Goal: Task Accomplishment & Management: Use online tool/utility

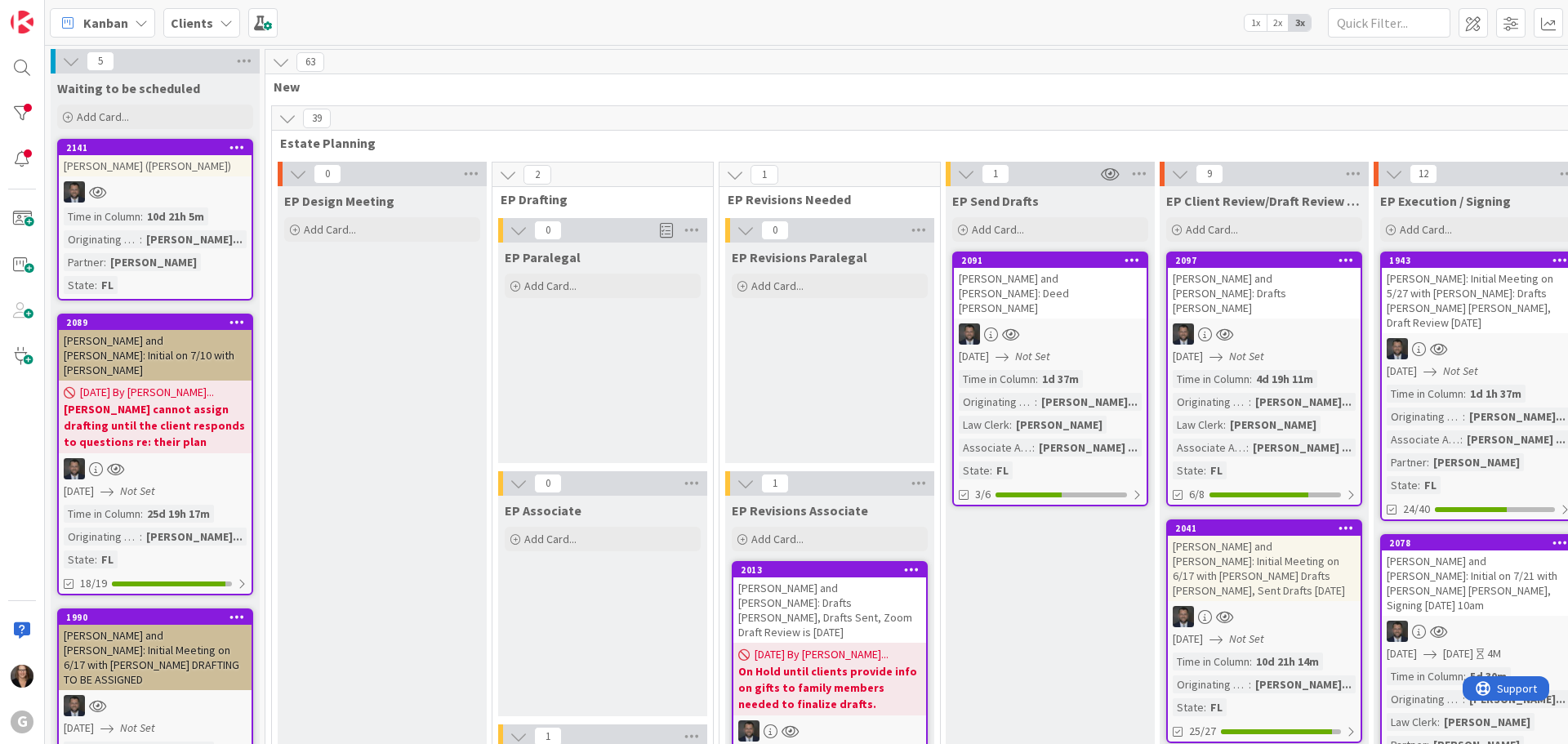
click at [144, 165] on div "[PERSON_NAME] ([PERSON_NAME])" at bounding box center [155, 166] width 193 height 21
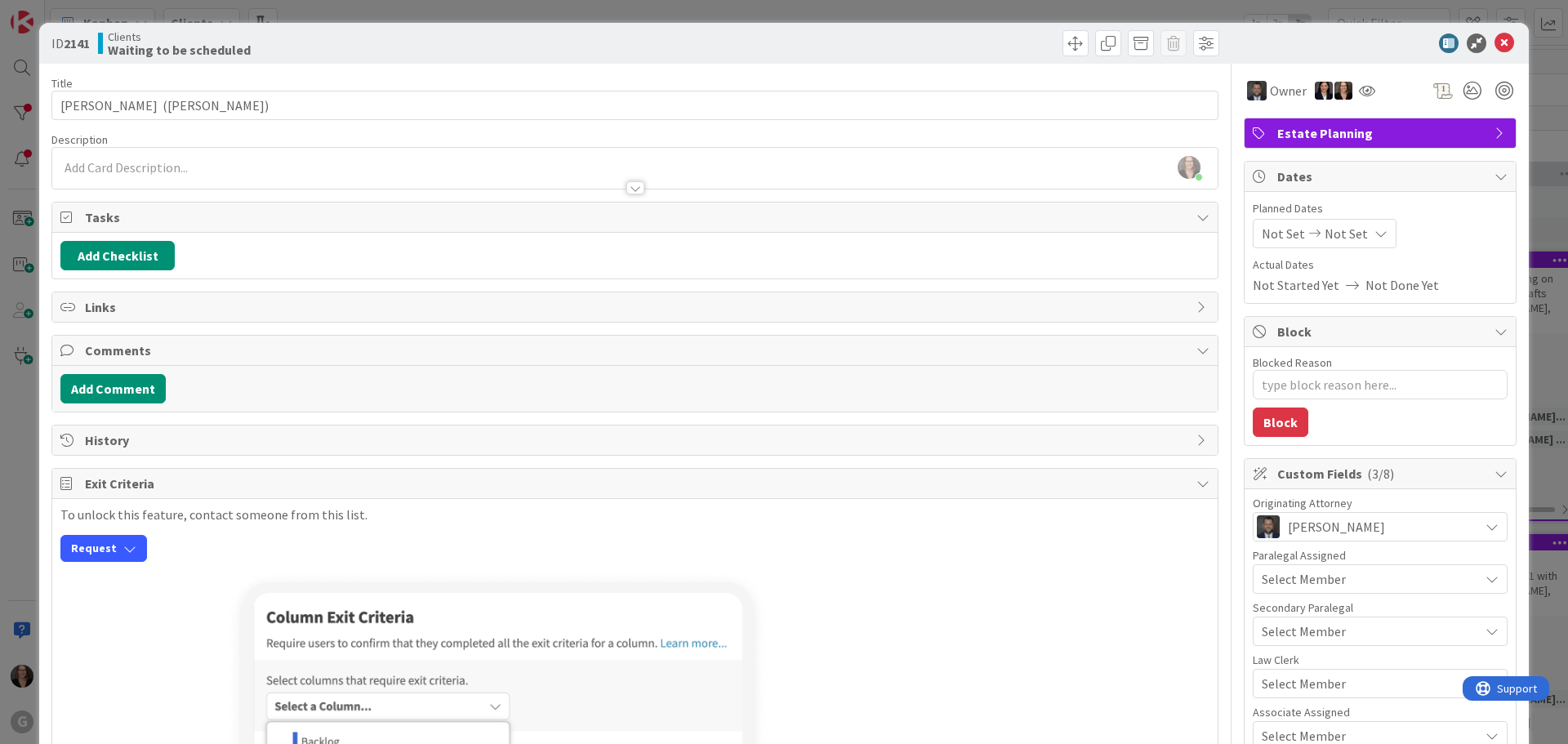
click at [137, 212] on span "Tasks" at bounding box center [636, 217] width 1103 height 19
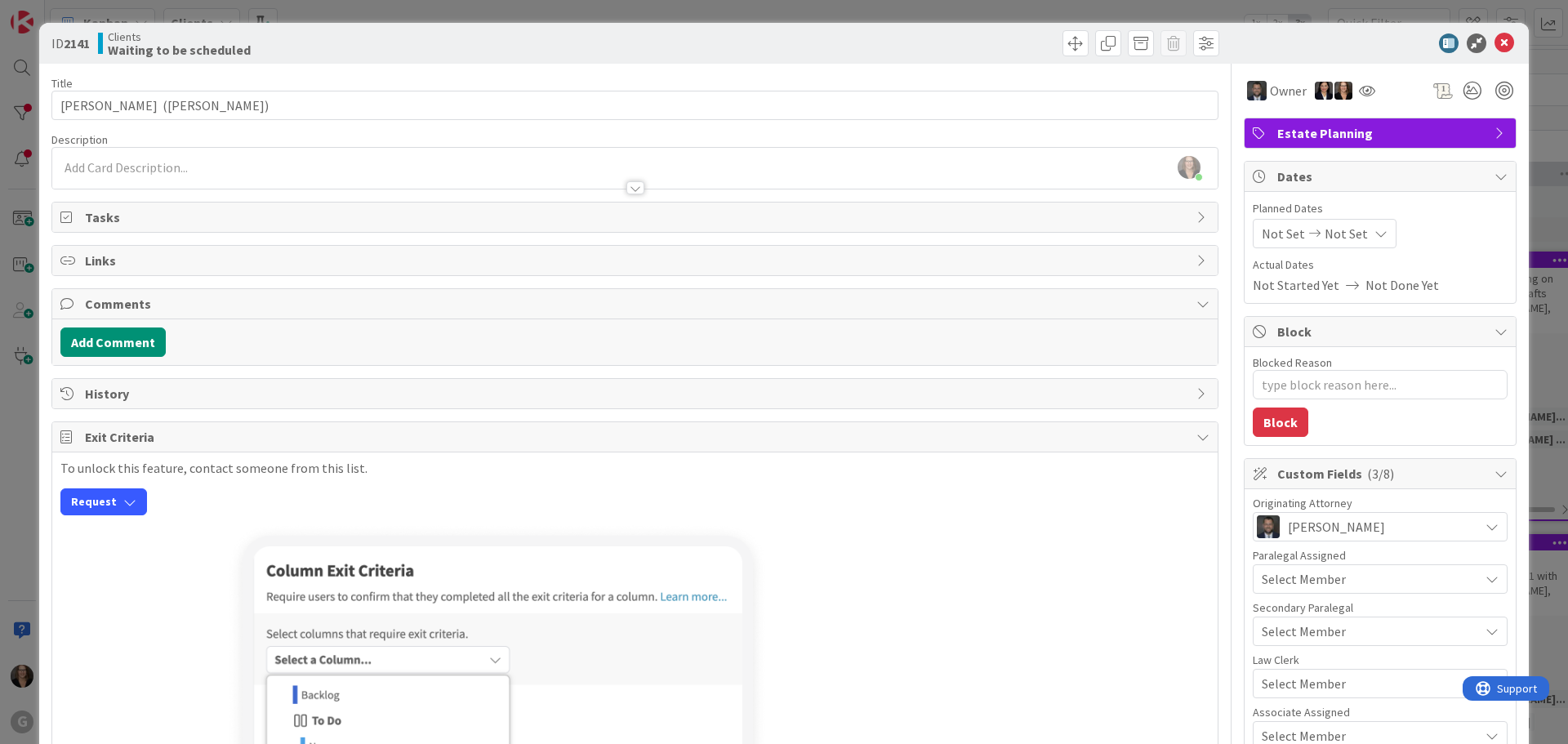
click at [1196, 216] on icon at bounding box center [1202, 216] width 13 height 13
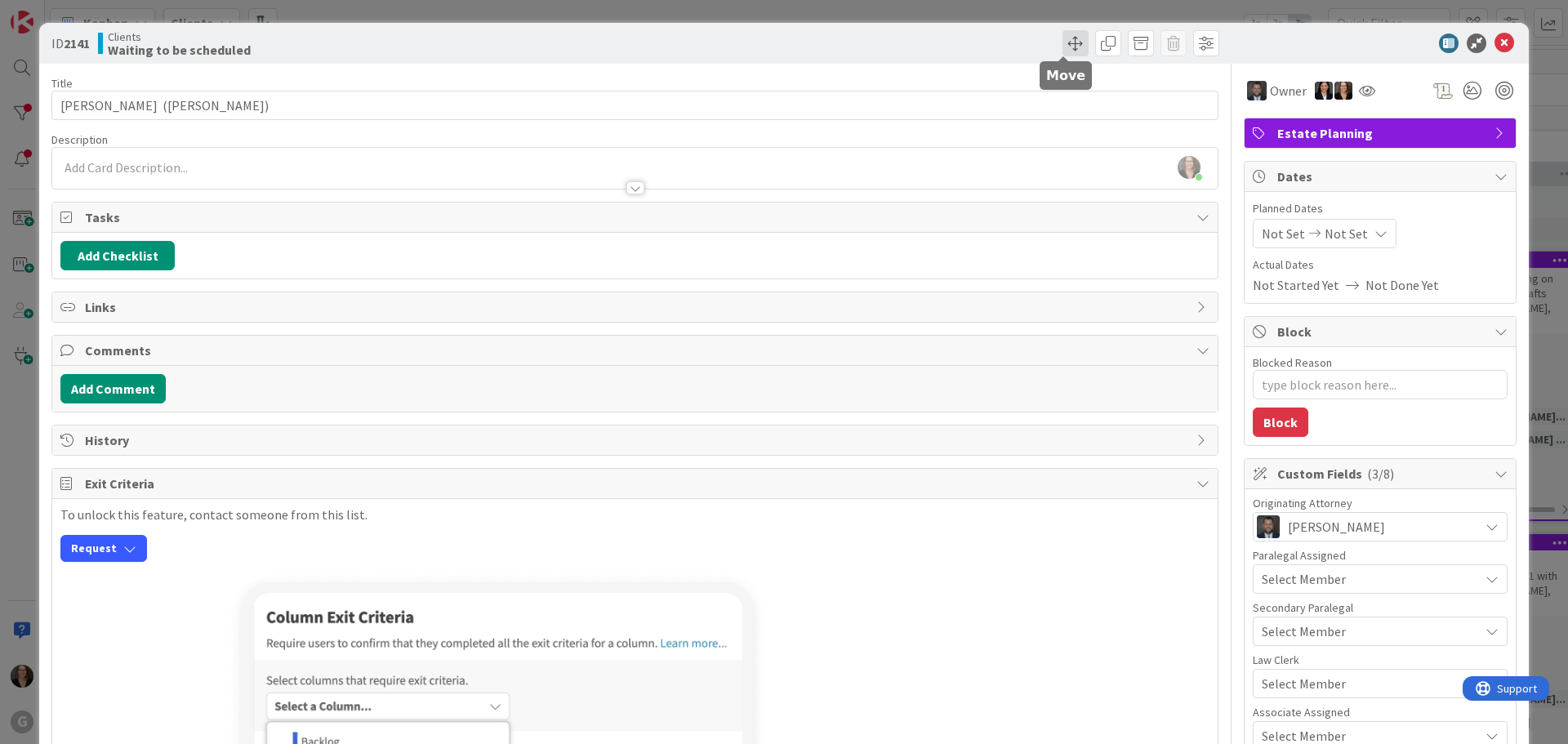
click at [1062, 41] on span at bounding box center [1075, 43] width 26 height 26
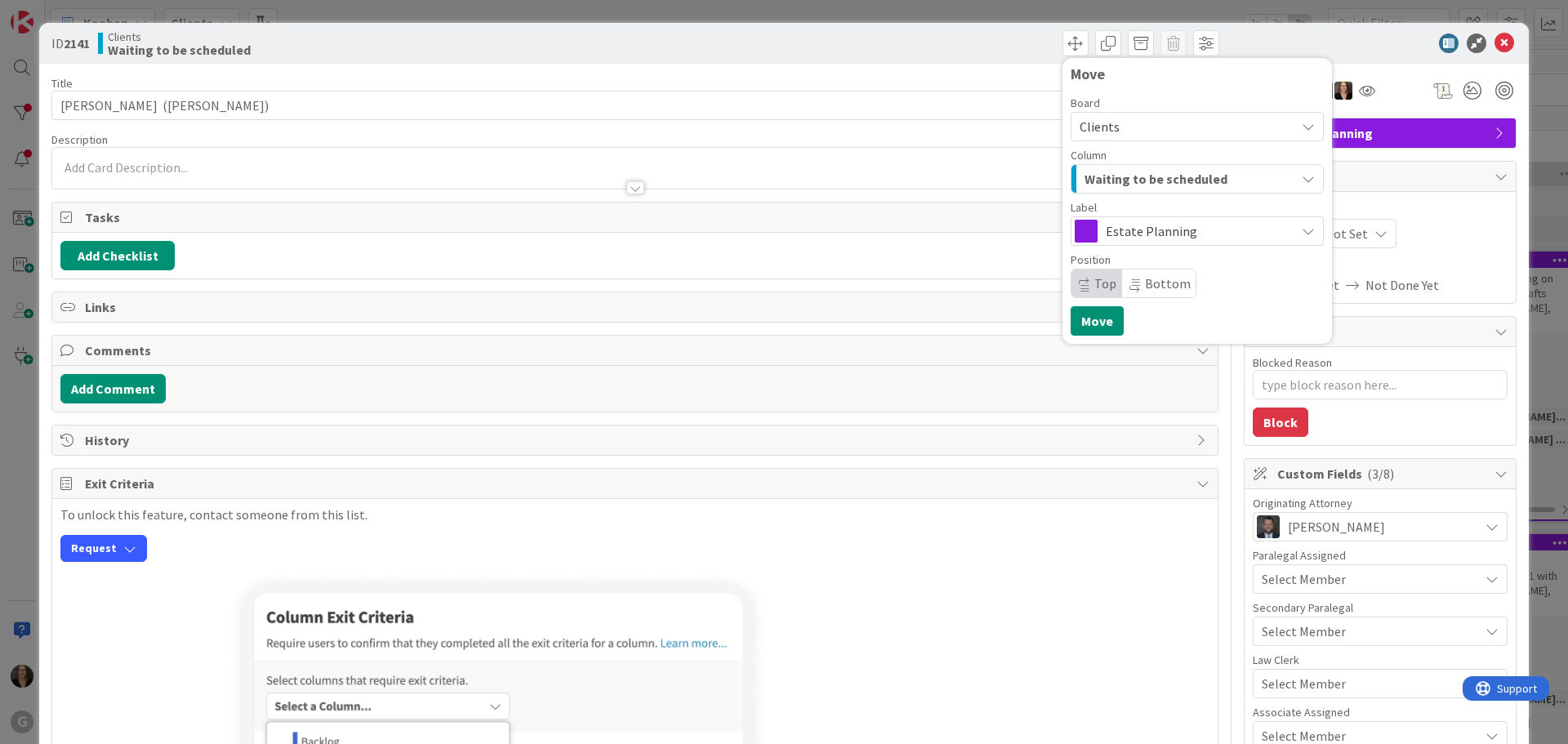
click at [93, 216] on span "Tasks" at bounding box center [636, 217] width 1103 height 19
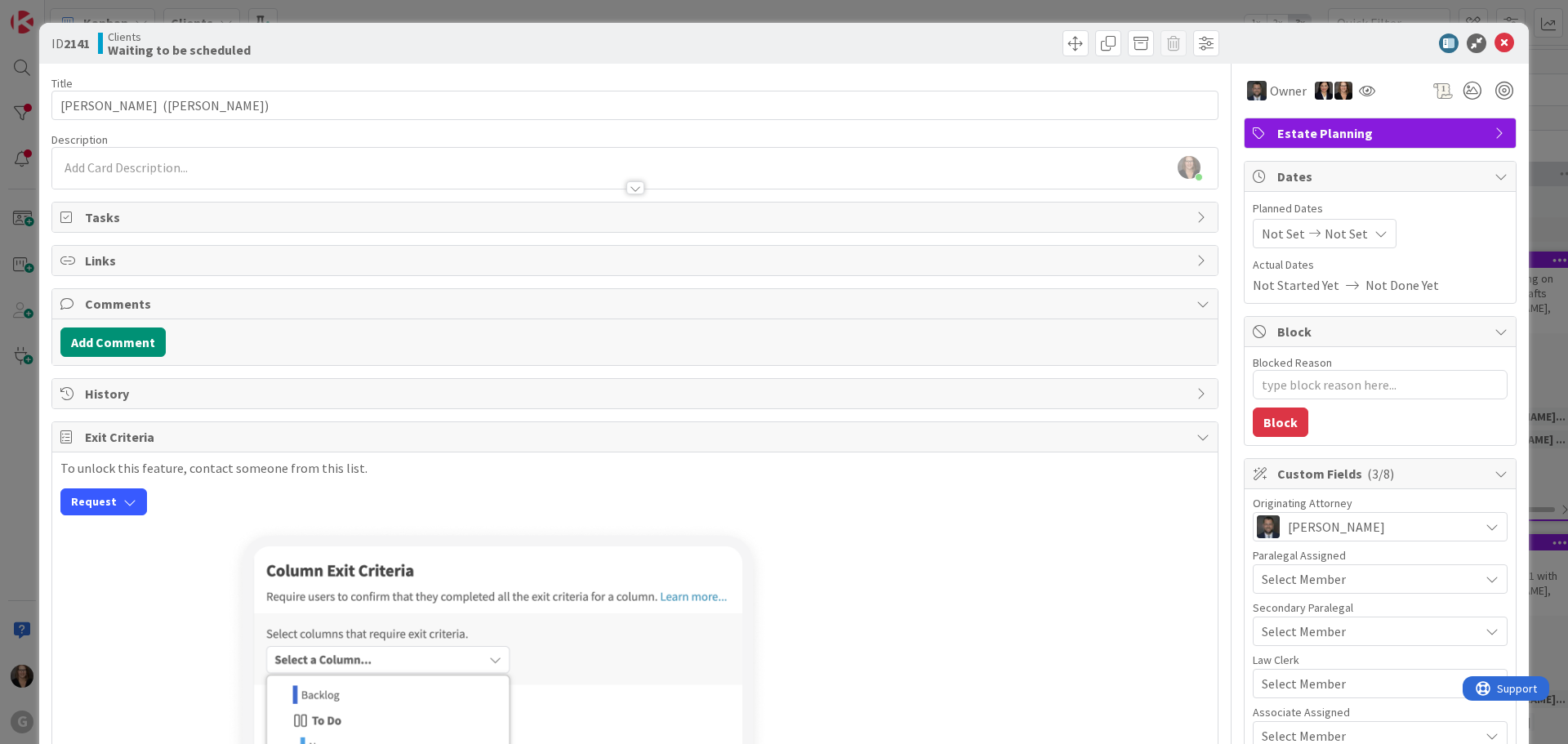
click at [93, 216] on span "Tasks" at bounding box center [636, 217] width 1103 height 19
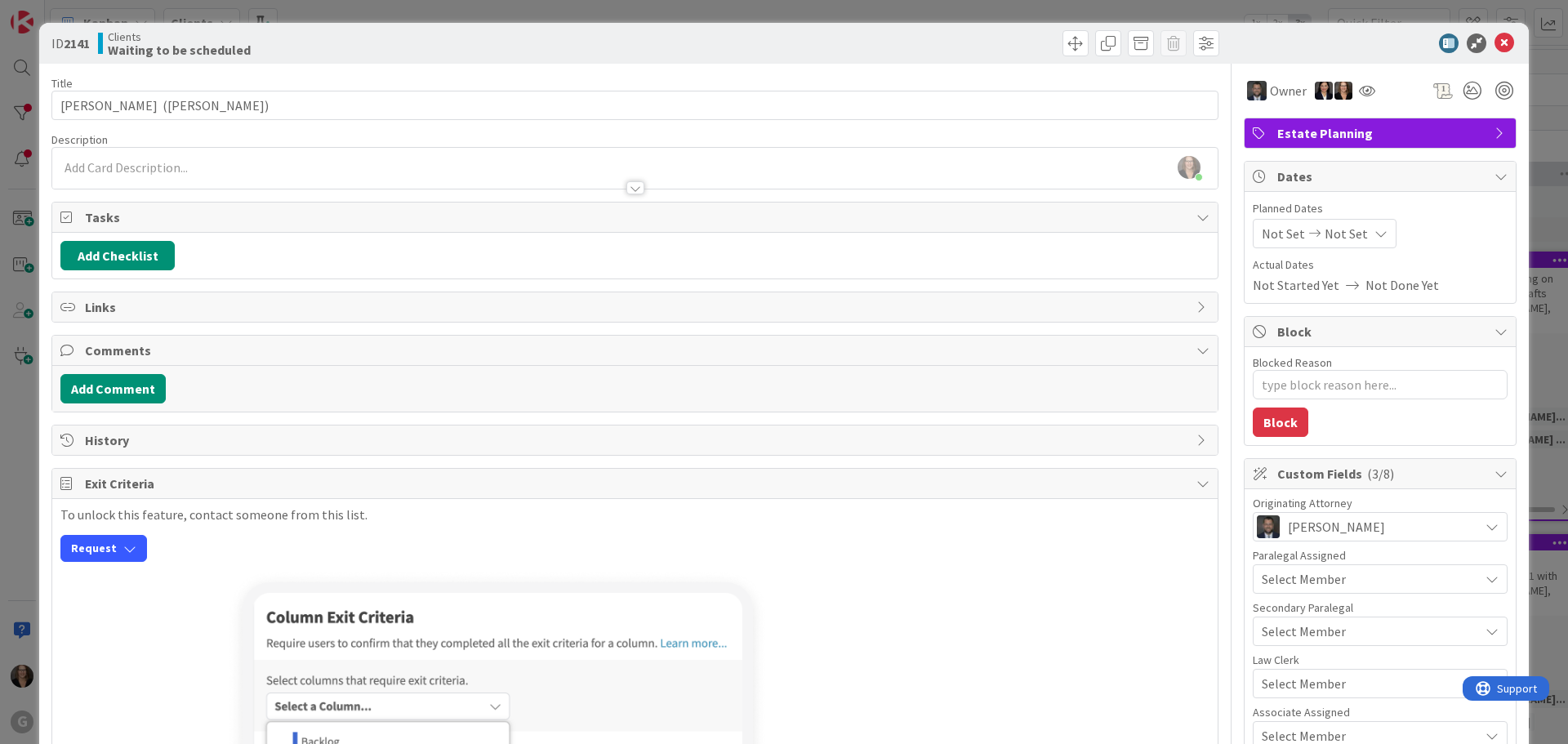
click at [93, 216] on span "Tasks" at bounding box center [636, 217] width 1103 height 19
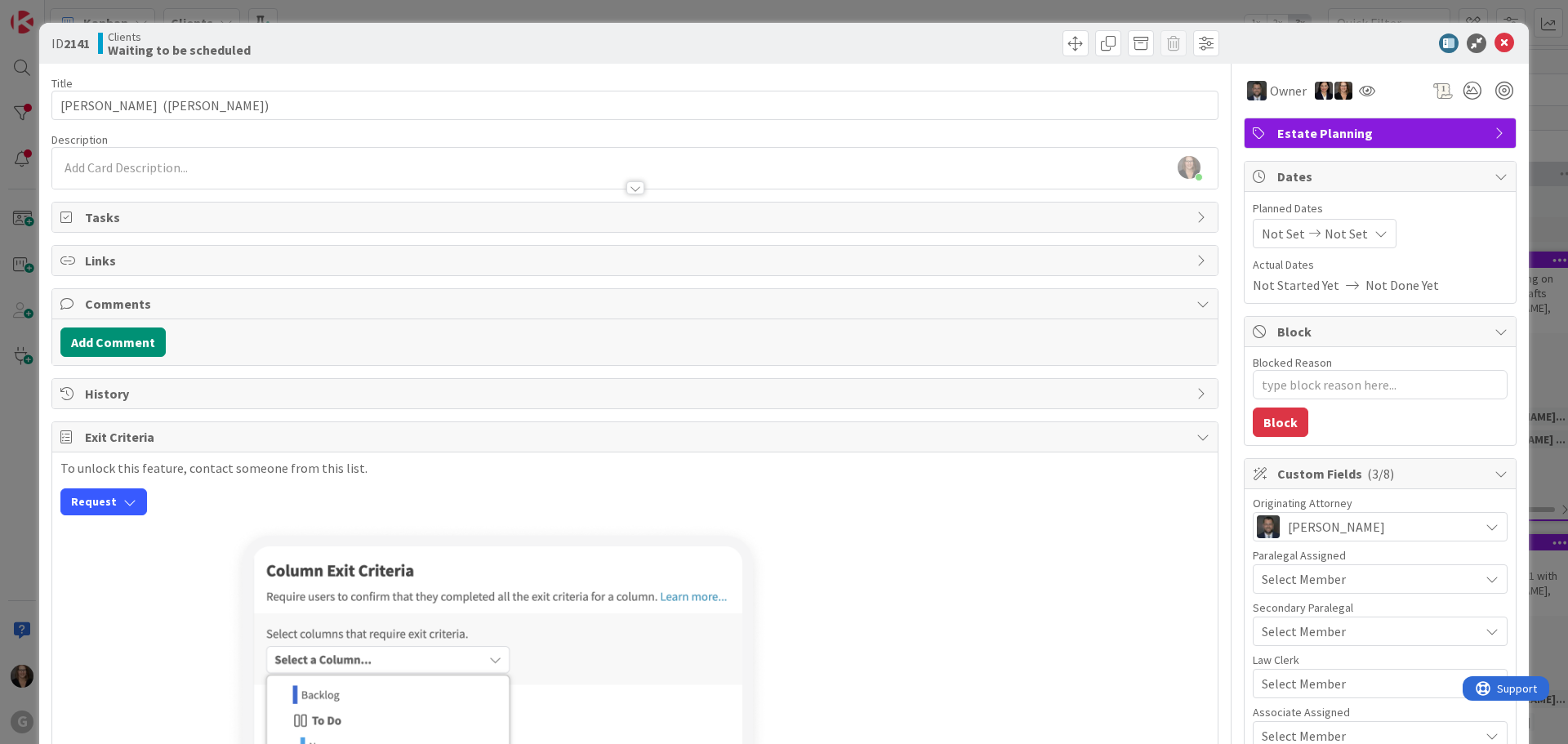
click at [1182, 220] on div "Tasks" at bounding box center [635, 217] width 1165 height 29
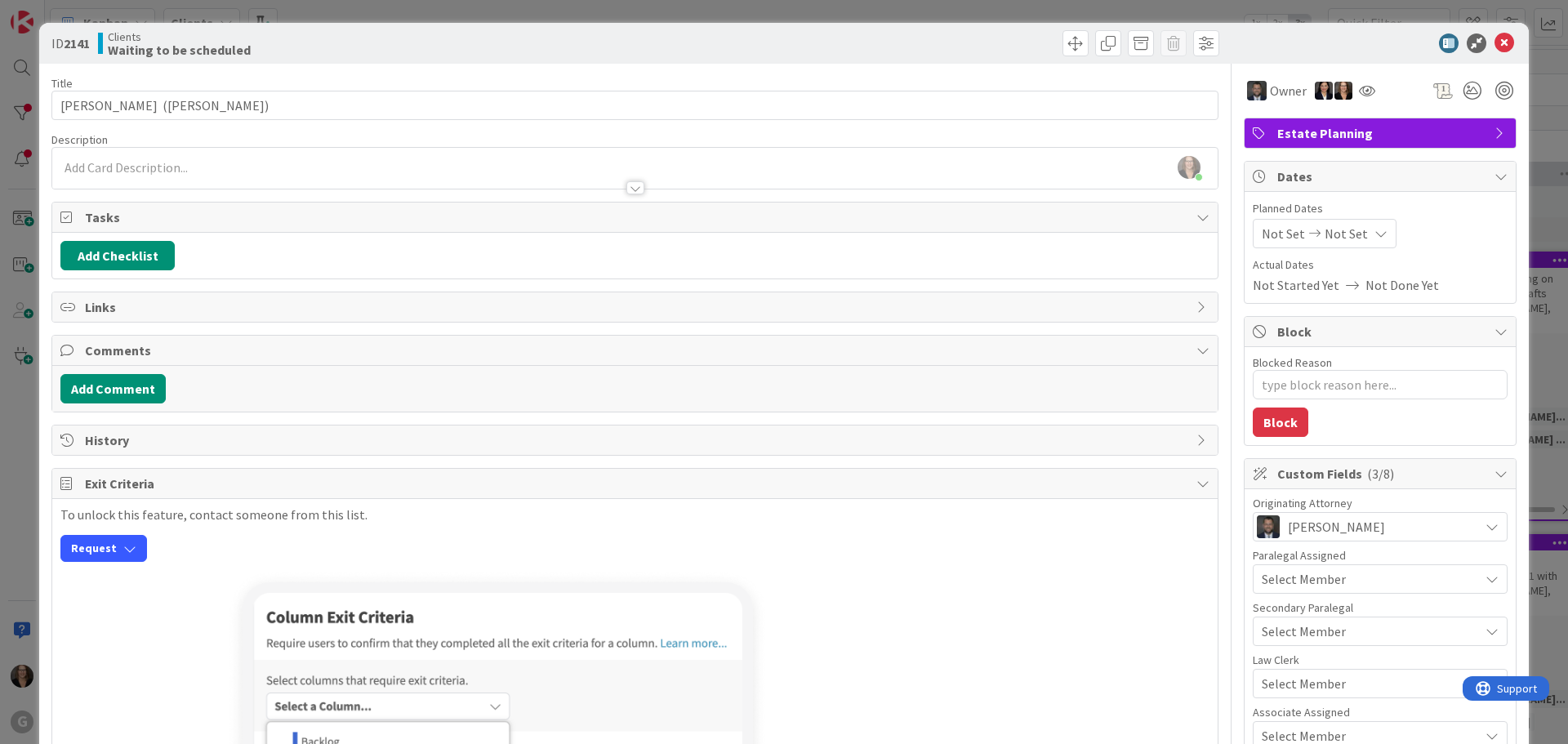
click at [1196, 215] on icon at bounding box center [1202, 216] width 13 height 13
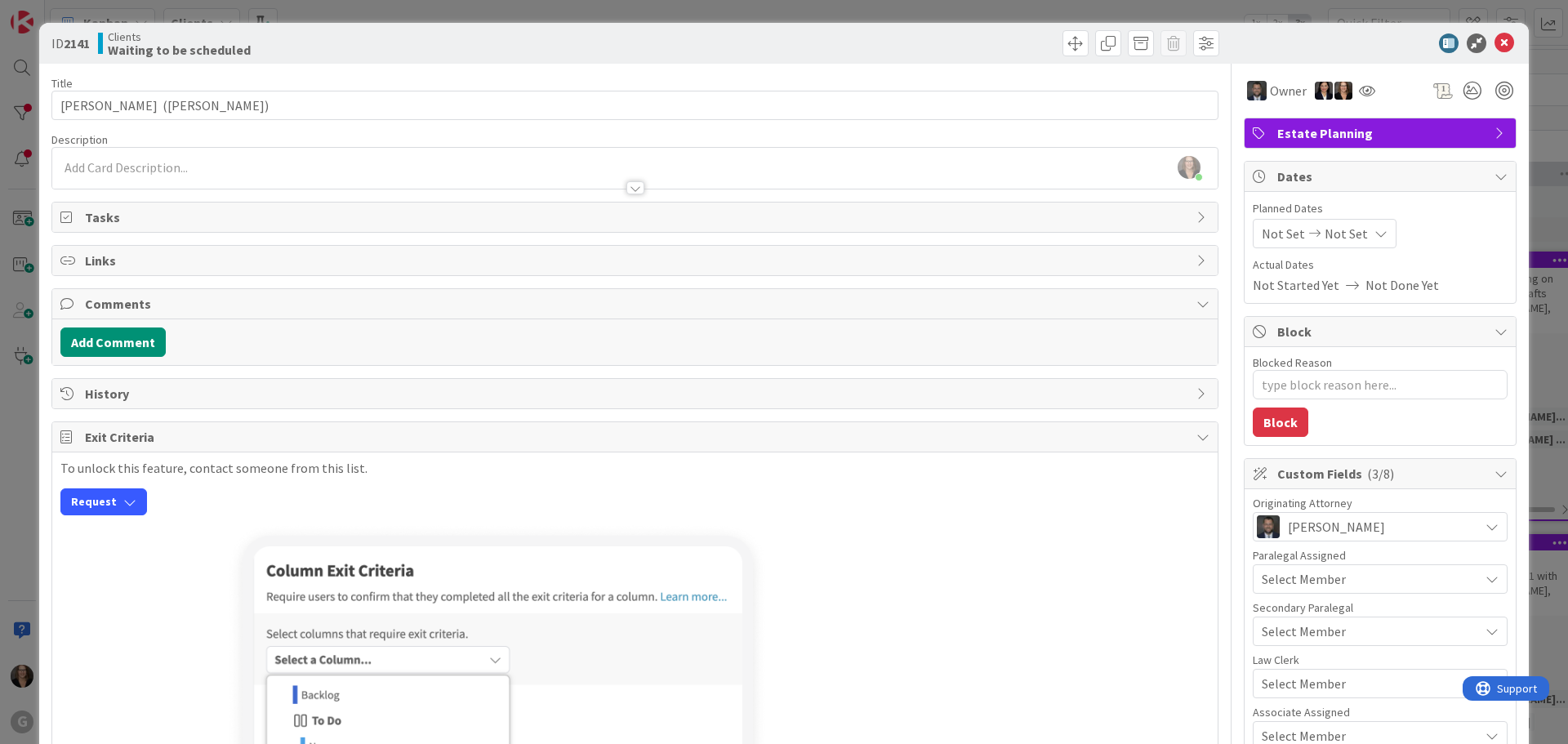
click at [1196, 215] on icon at bounding box center [1202, 216] width 13 height 13
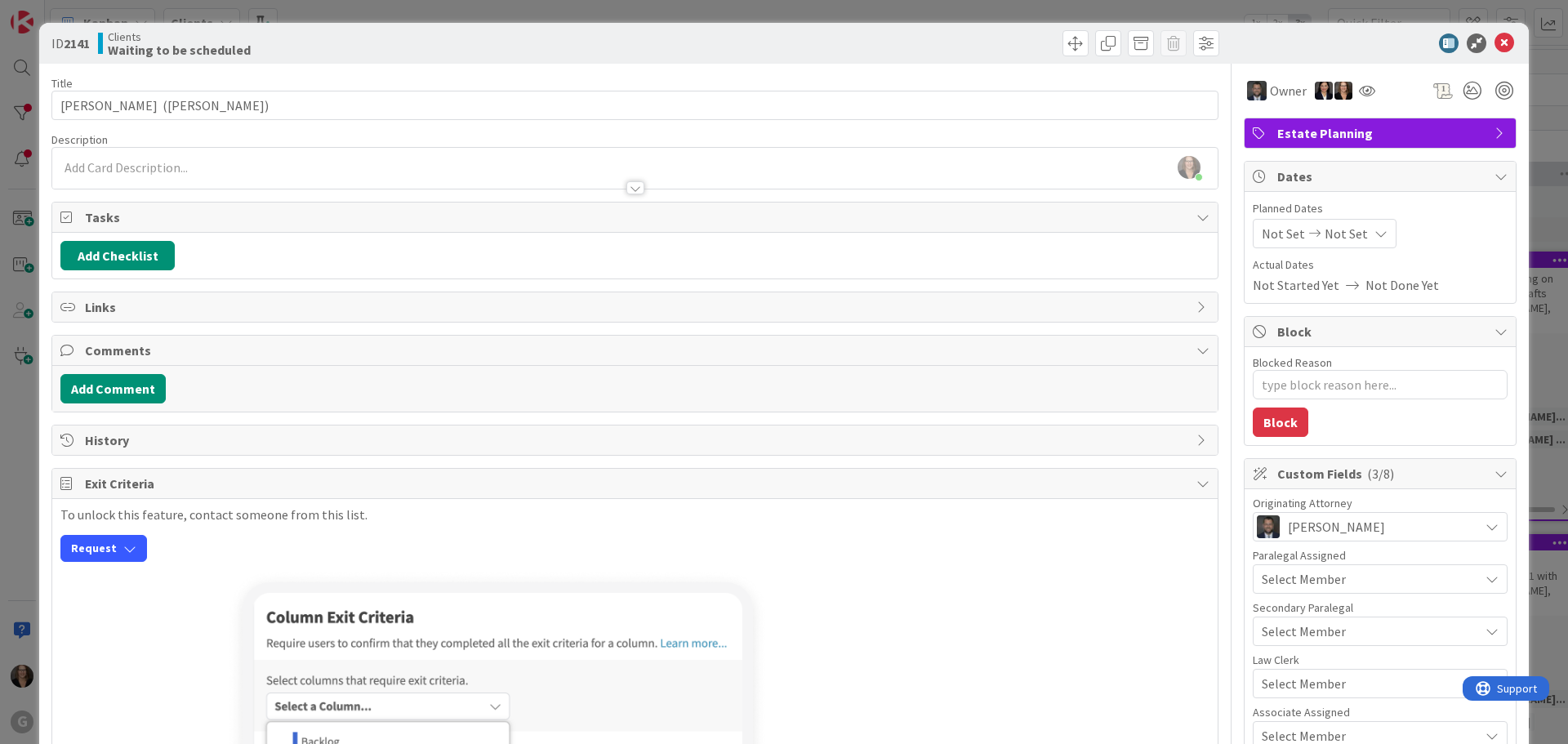
click at [629, 186] on div at bounding box center [635, 187] width 18 height 13
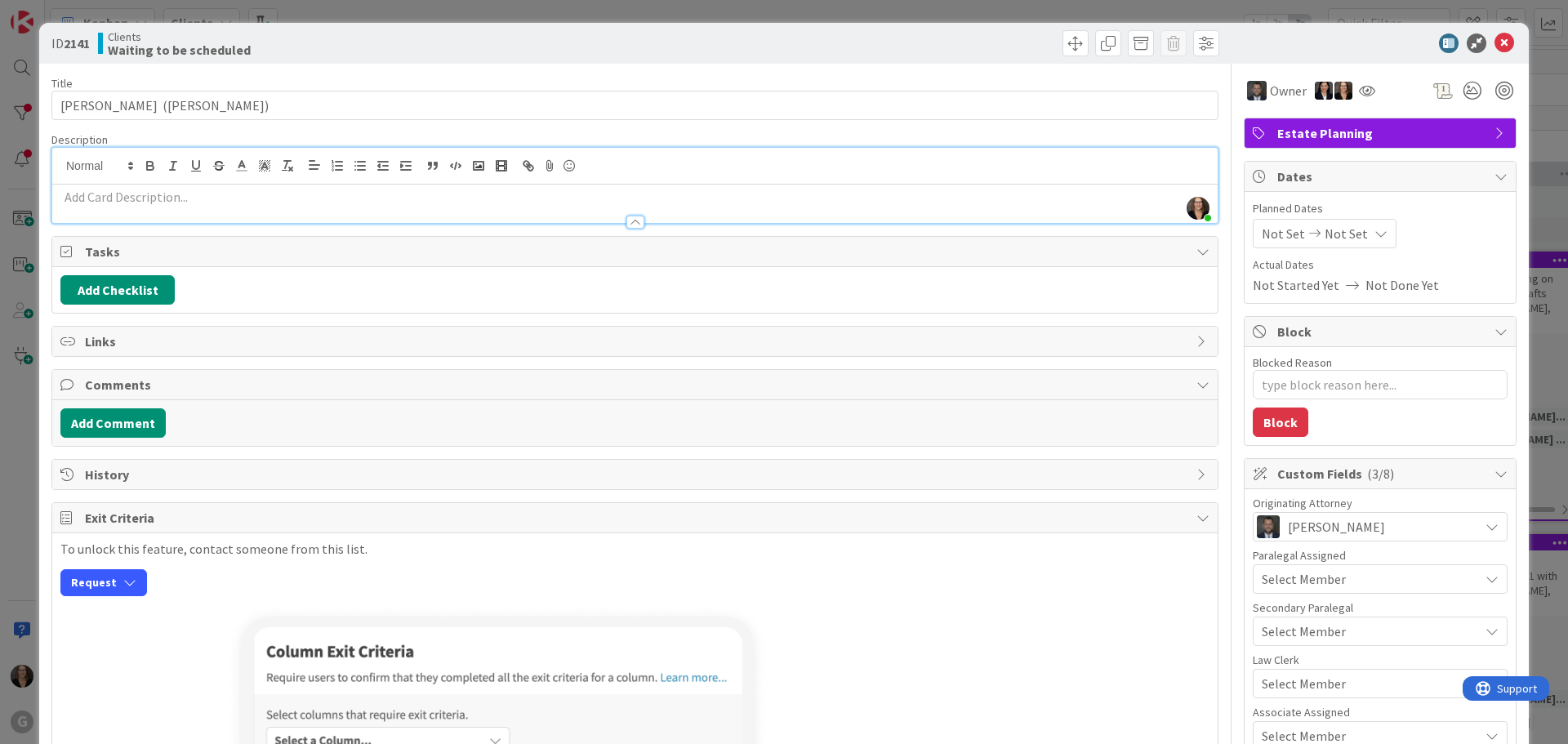
click at [82, 250] on div "Tasks" at bounding box center [635, 251] width 1165 height 30
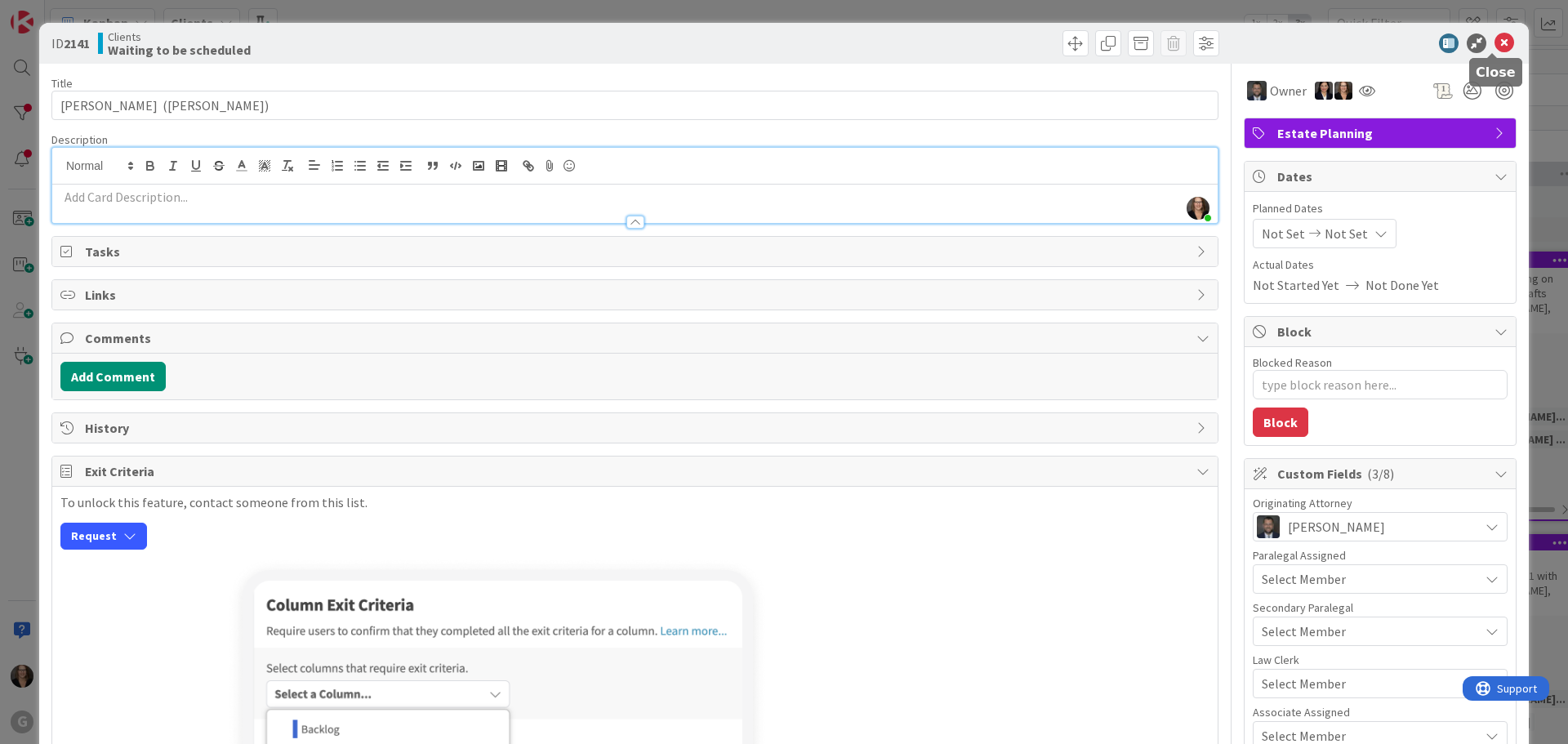
click at [1494, 42] on icon at bounding box center [1504, 43] width 19 height 19
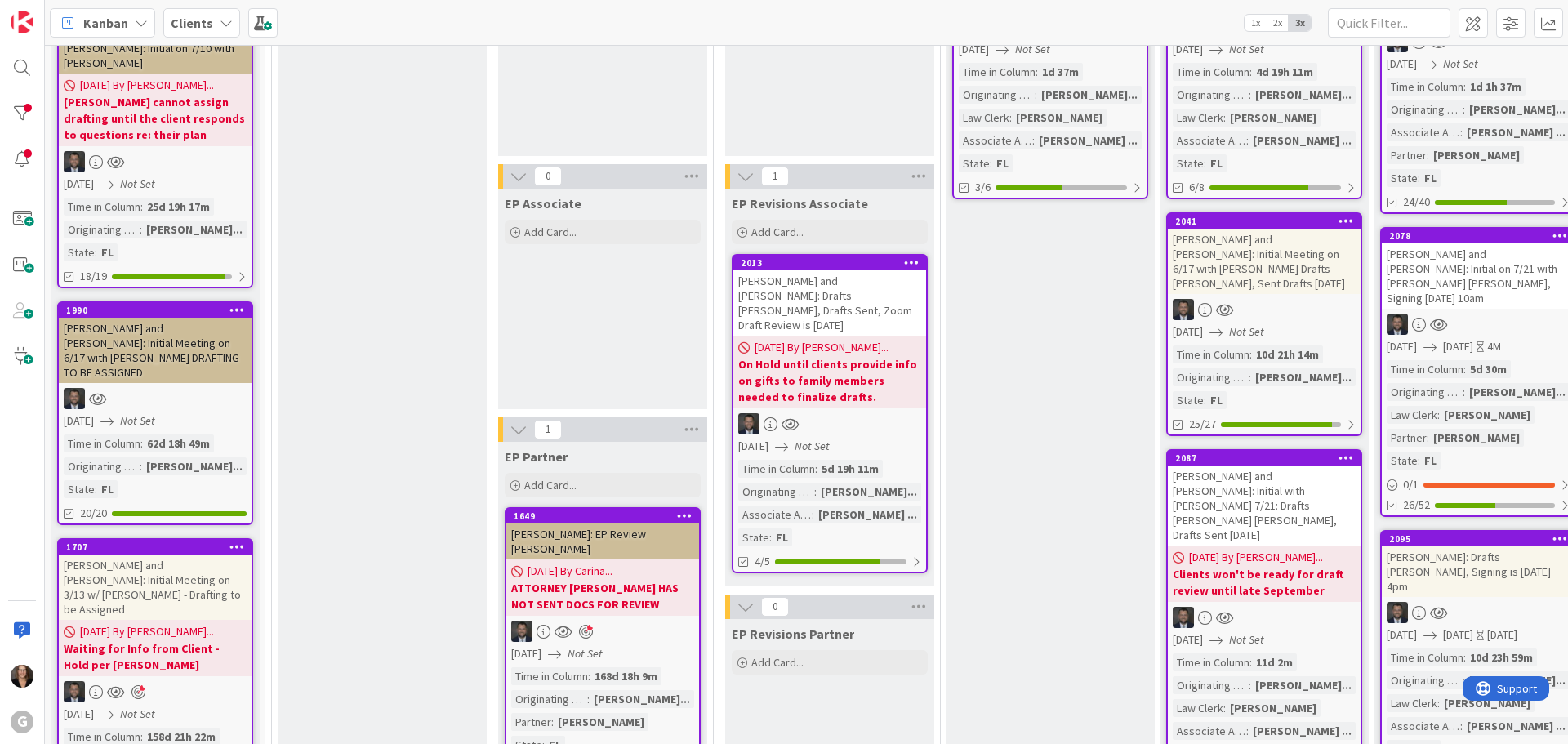
scroll to position [327, 0]
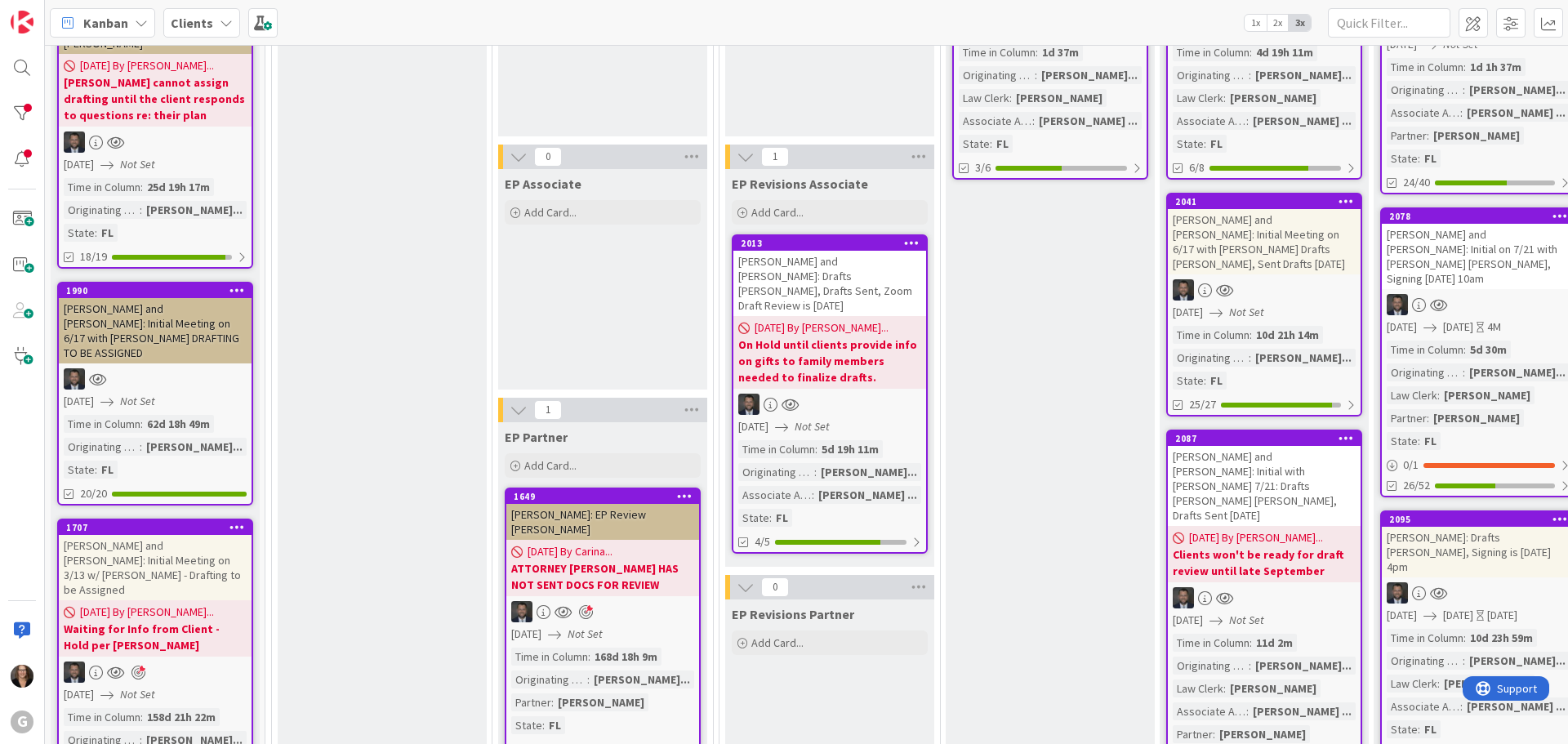
click at [154, 298] on div "[PERSON_NAME] and [PERSON_NAME]: Initial Meeting on 6/17 with [PERSON_NAME] DRA…" at bounding box center [155, 330] width 193 height 65
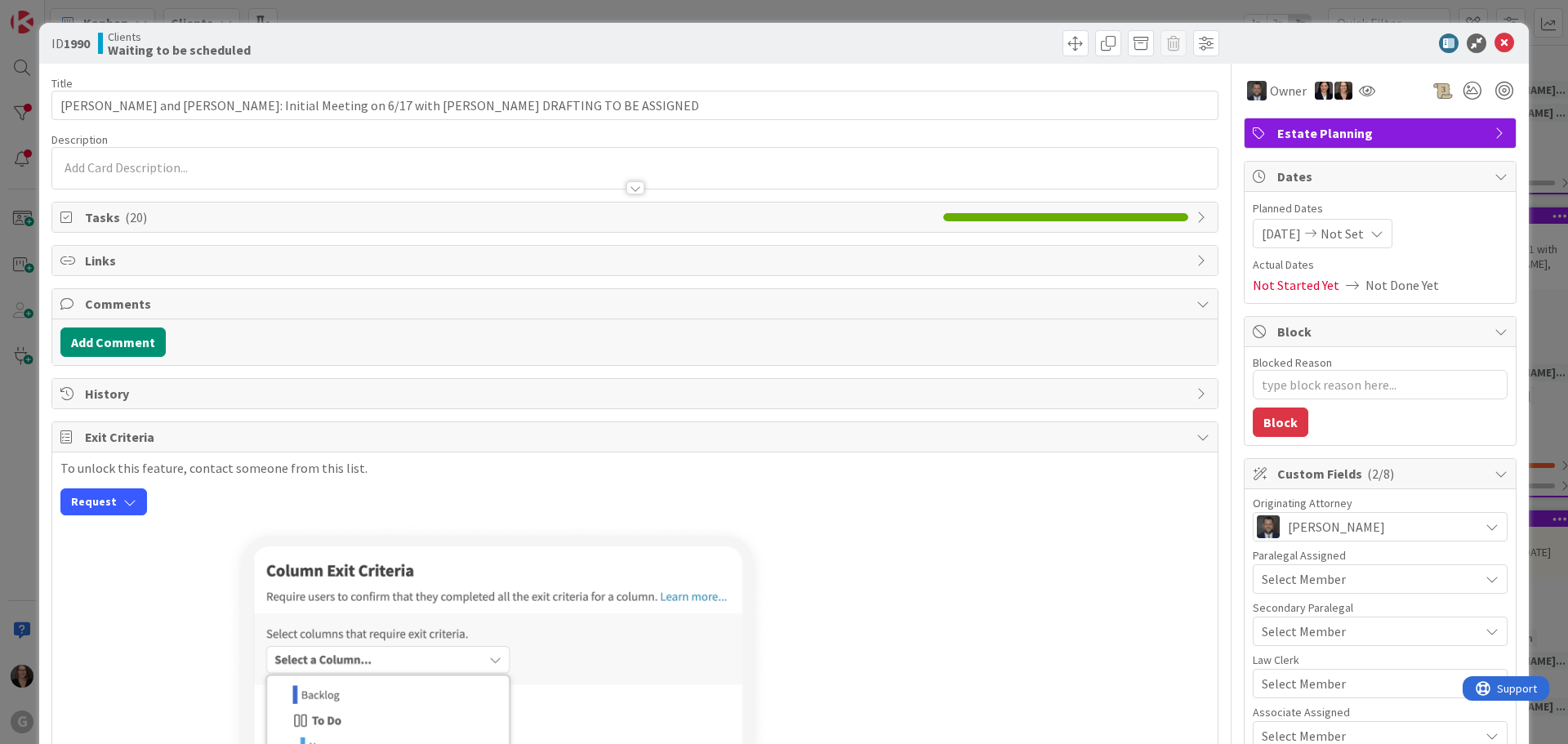
type textarea "x"
click at [1494, 43] on icon at bounding box center [1504, 43] width 19 height 19
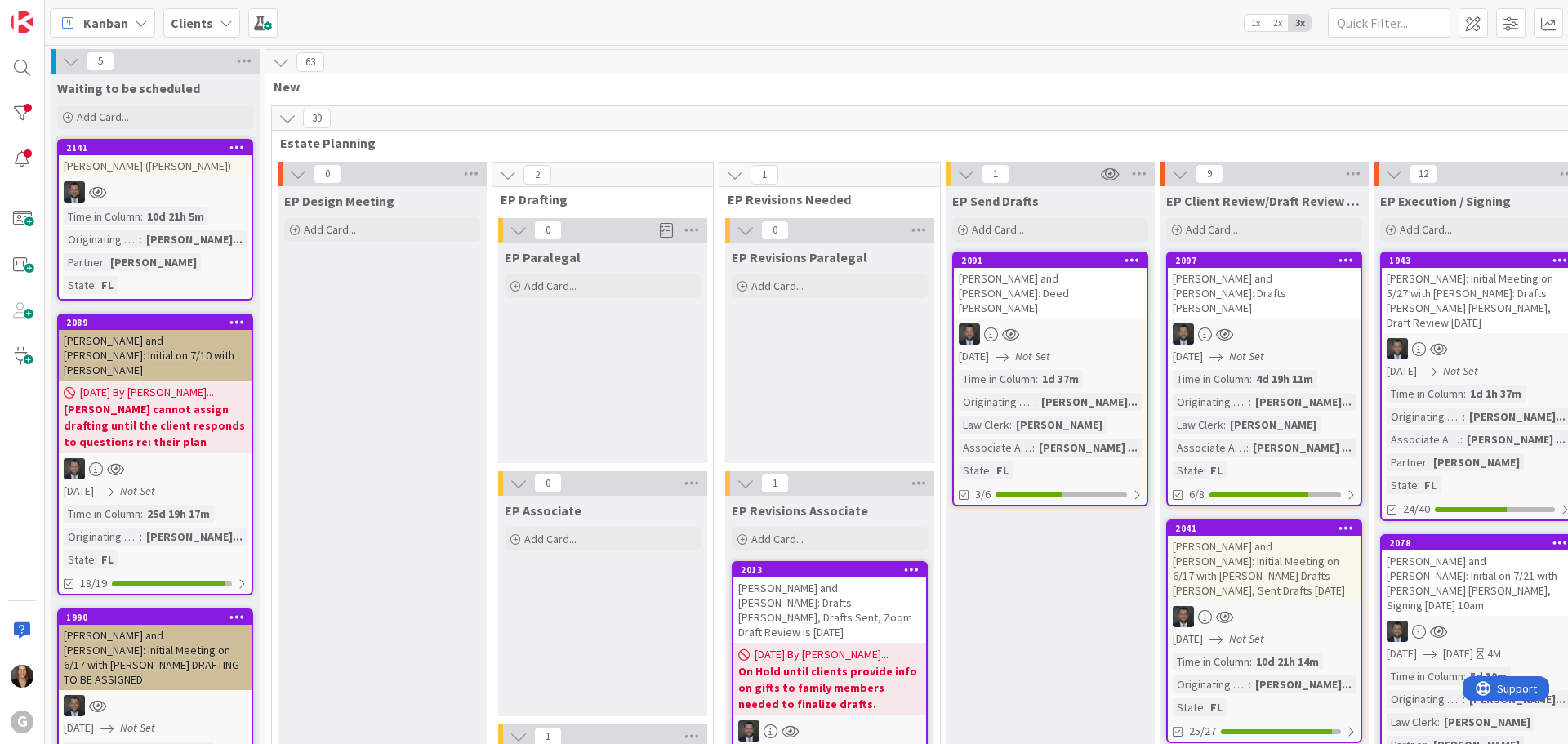
click at [139, 23] on icon at bounding box center [140, 22] width 13 height 13
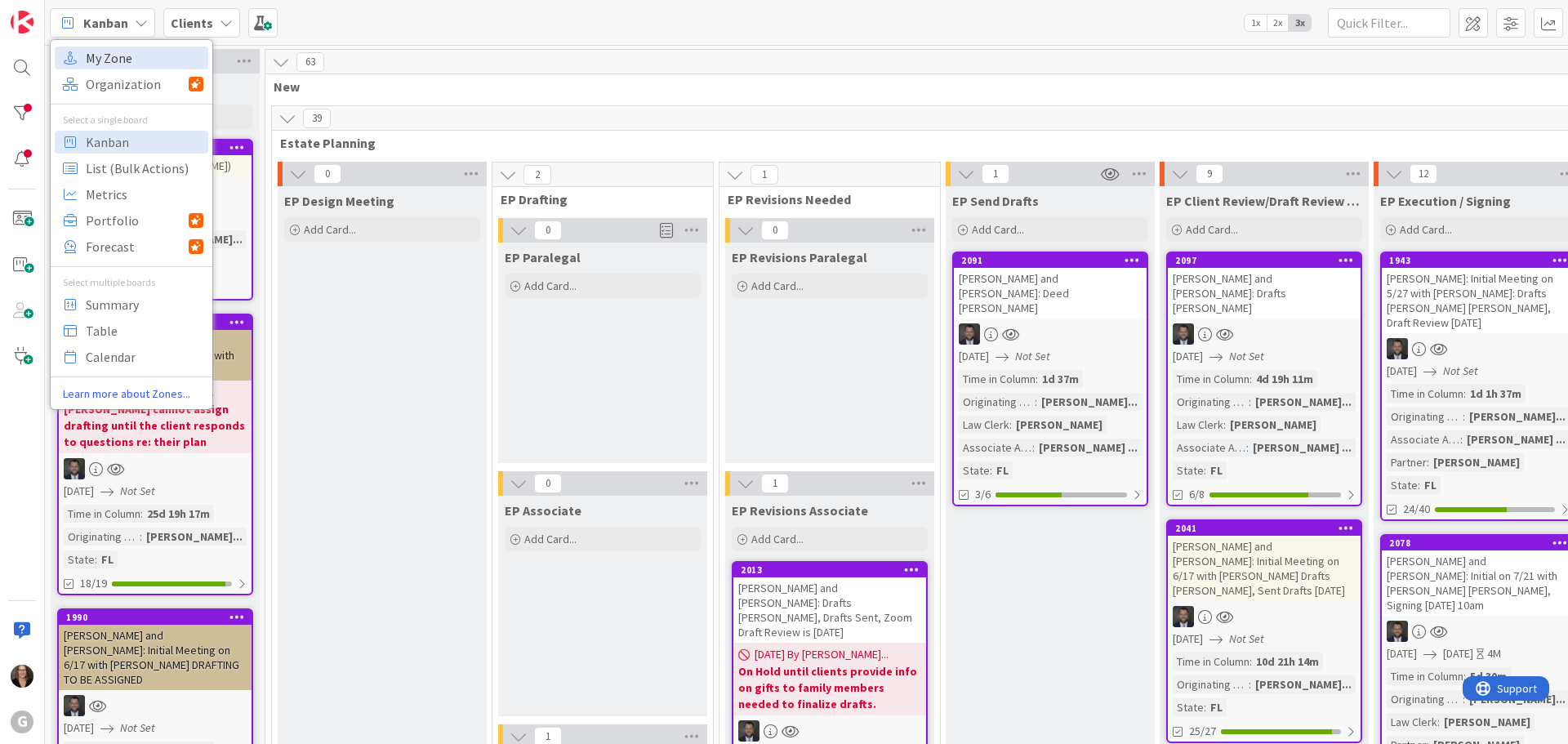
click at [115, 58] on span "My Zone" at bounding box center [144, 57] width 118 height 24
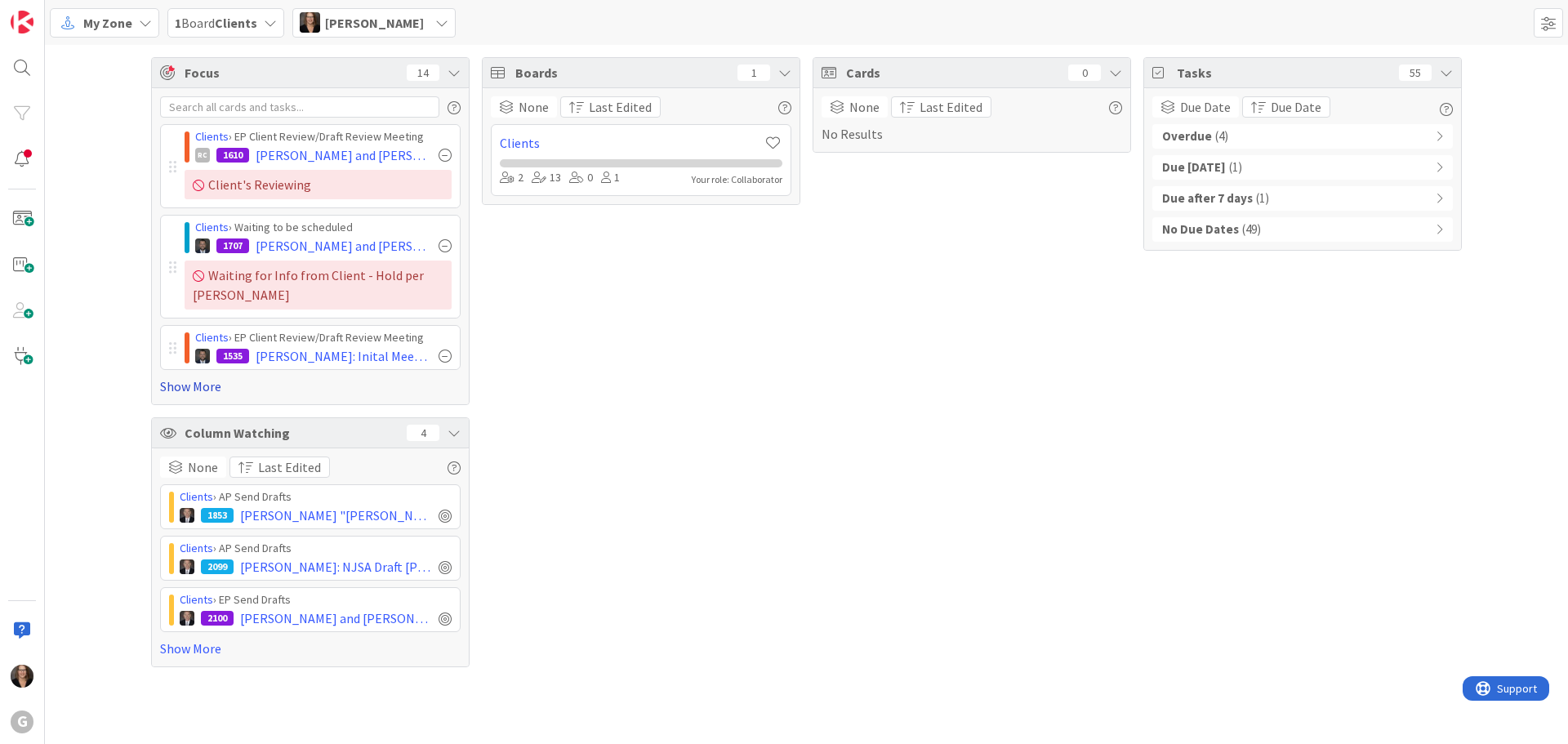
click at [195, 387] on link "Show More" at bounding box center [310, 387] width 301 height 19
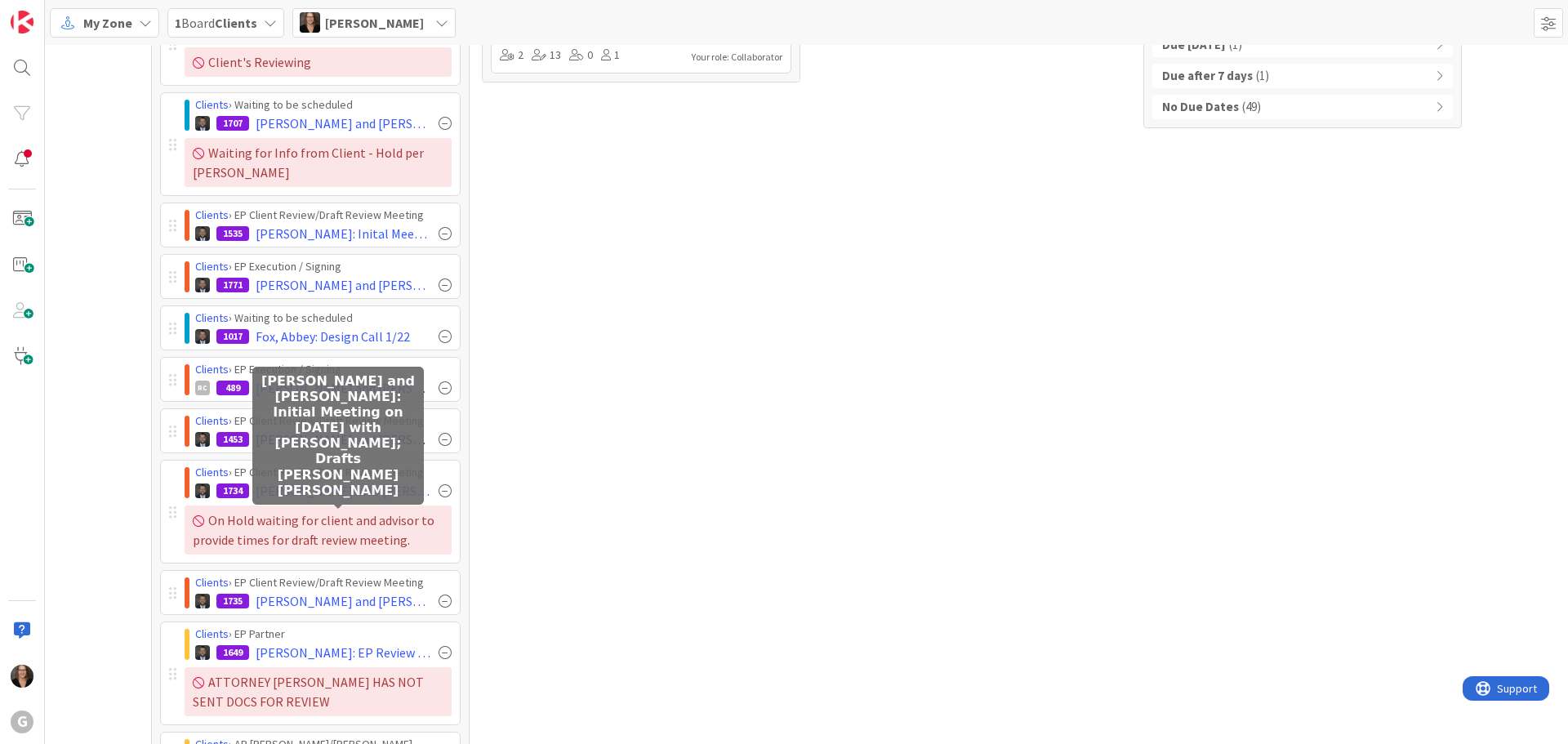
scroll to position [164, 0]
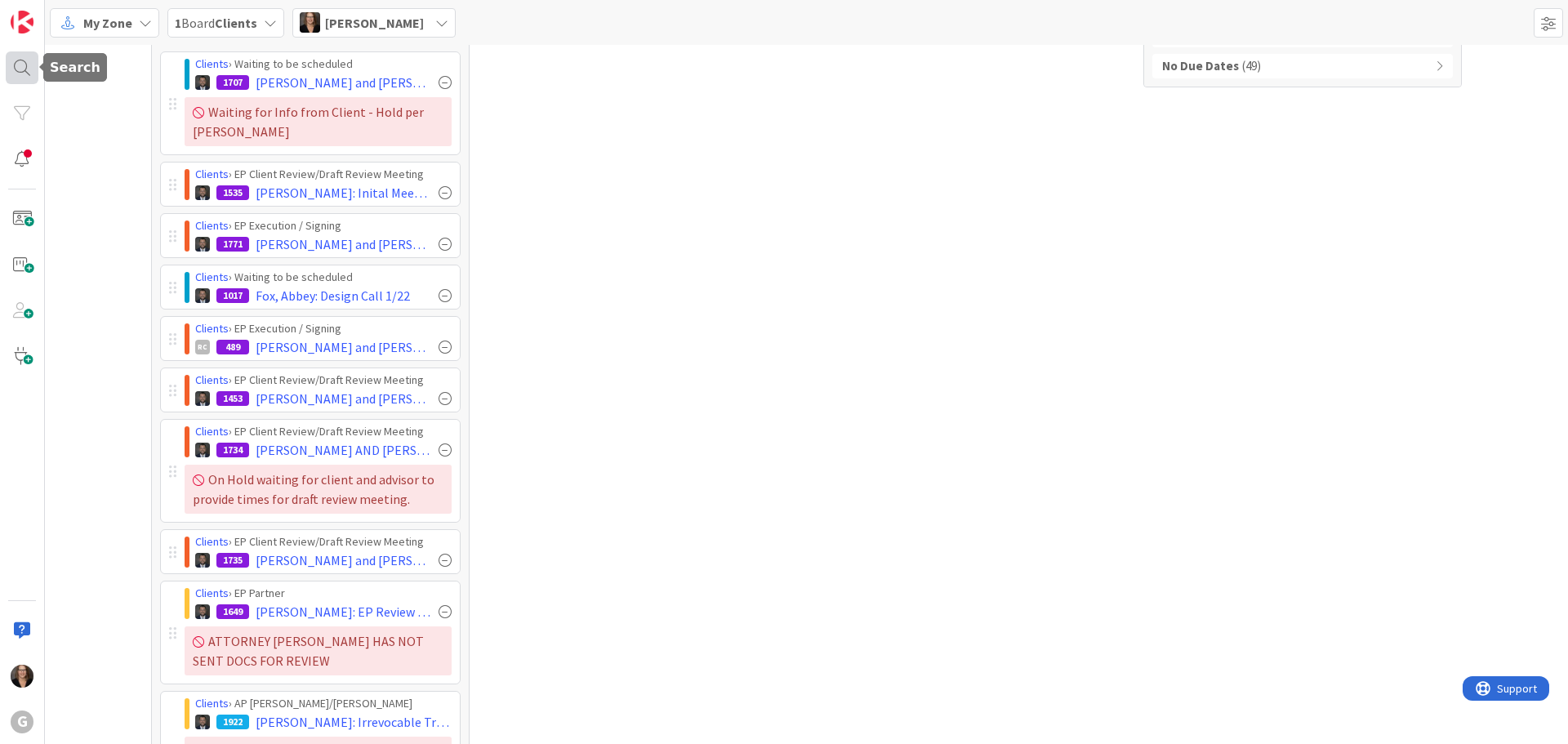
click at [16, 68] on div at bounding box center [22, 68] width 33 height 33
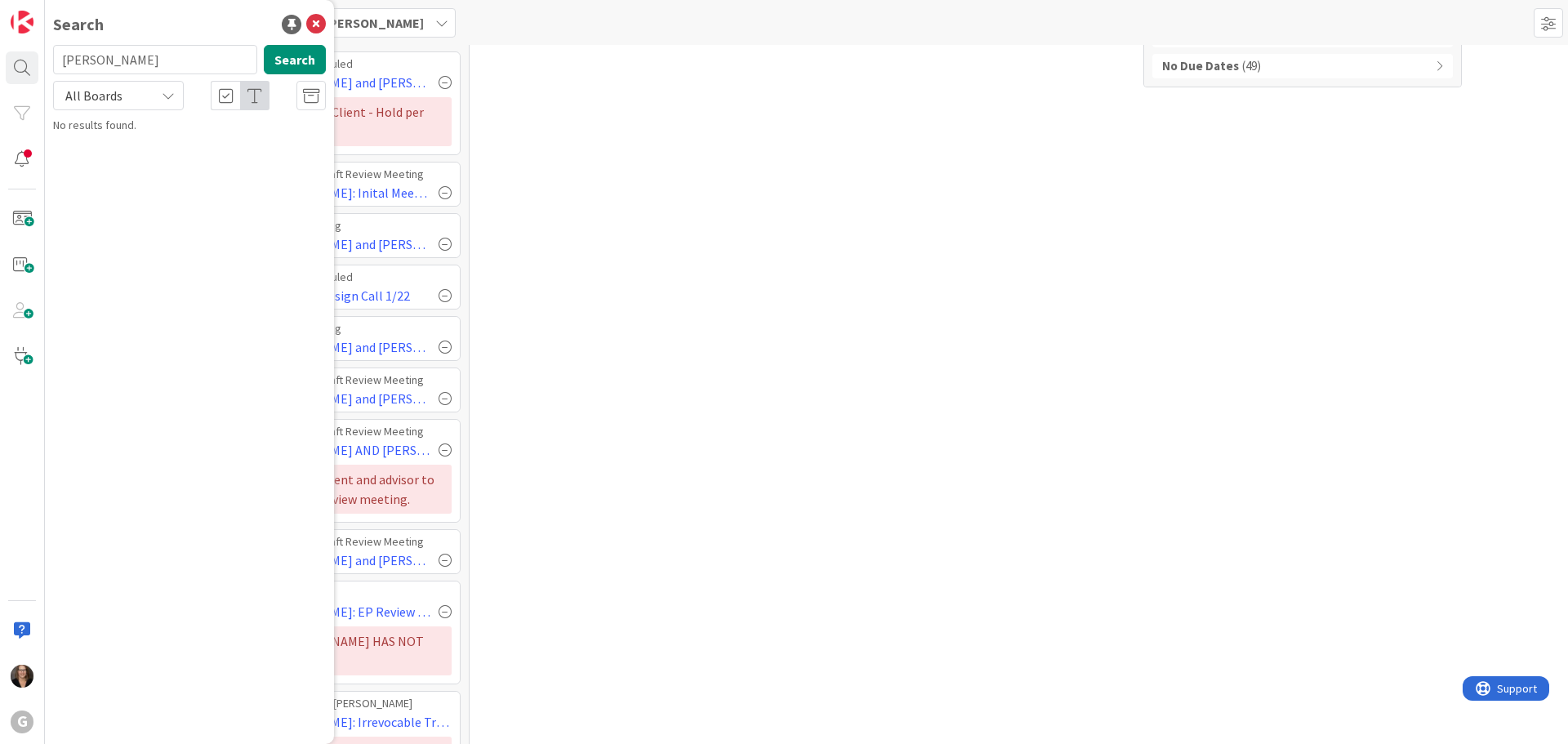
type input "[PERSON_NAME]"
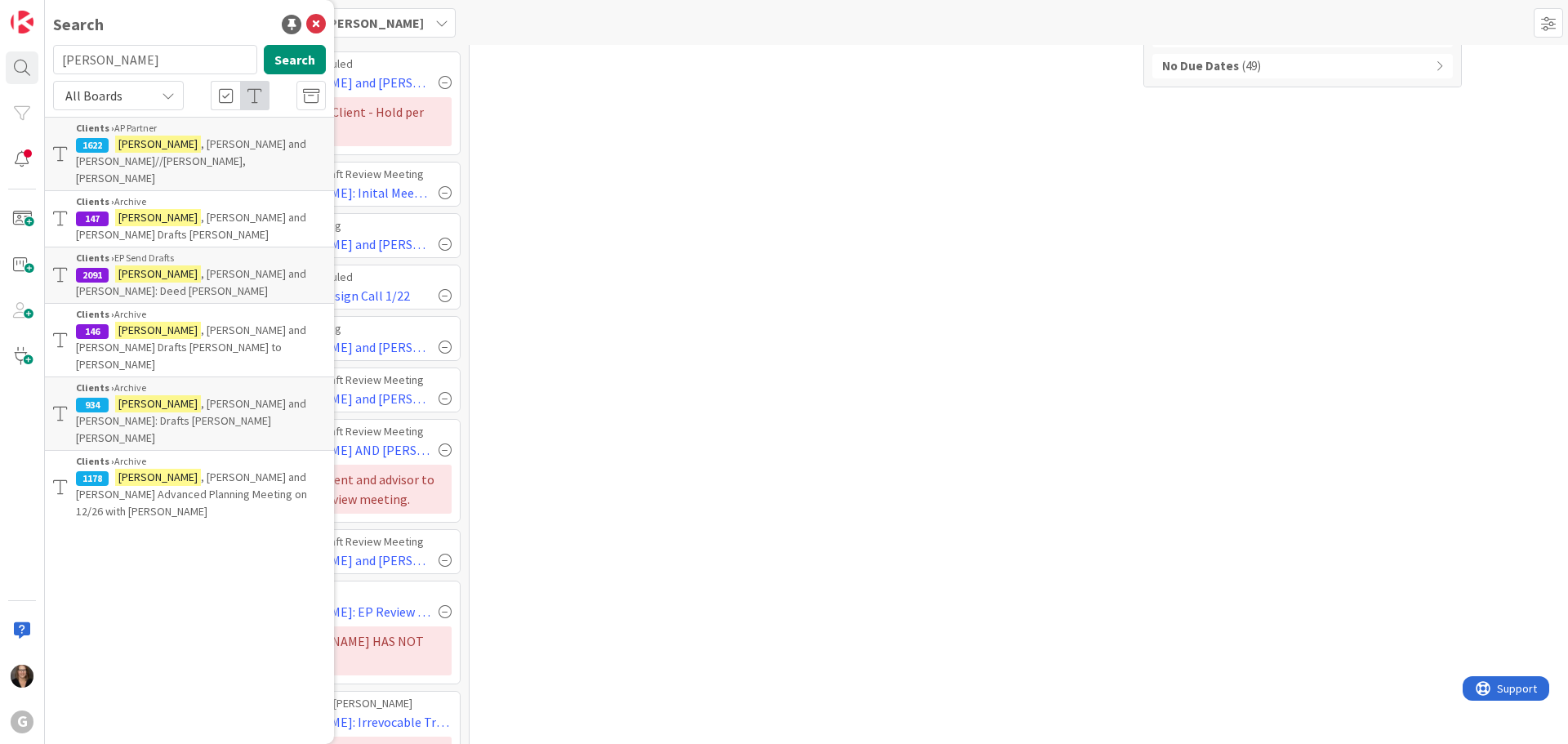
click at [167, 145] on span ", [PERSON_NAME] and [PERSON_NAME]//[PERSON_NAME], [PERSON_NAME]" at bounding box center [191, 161] width 231 height 49
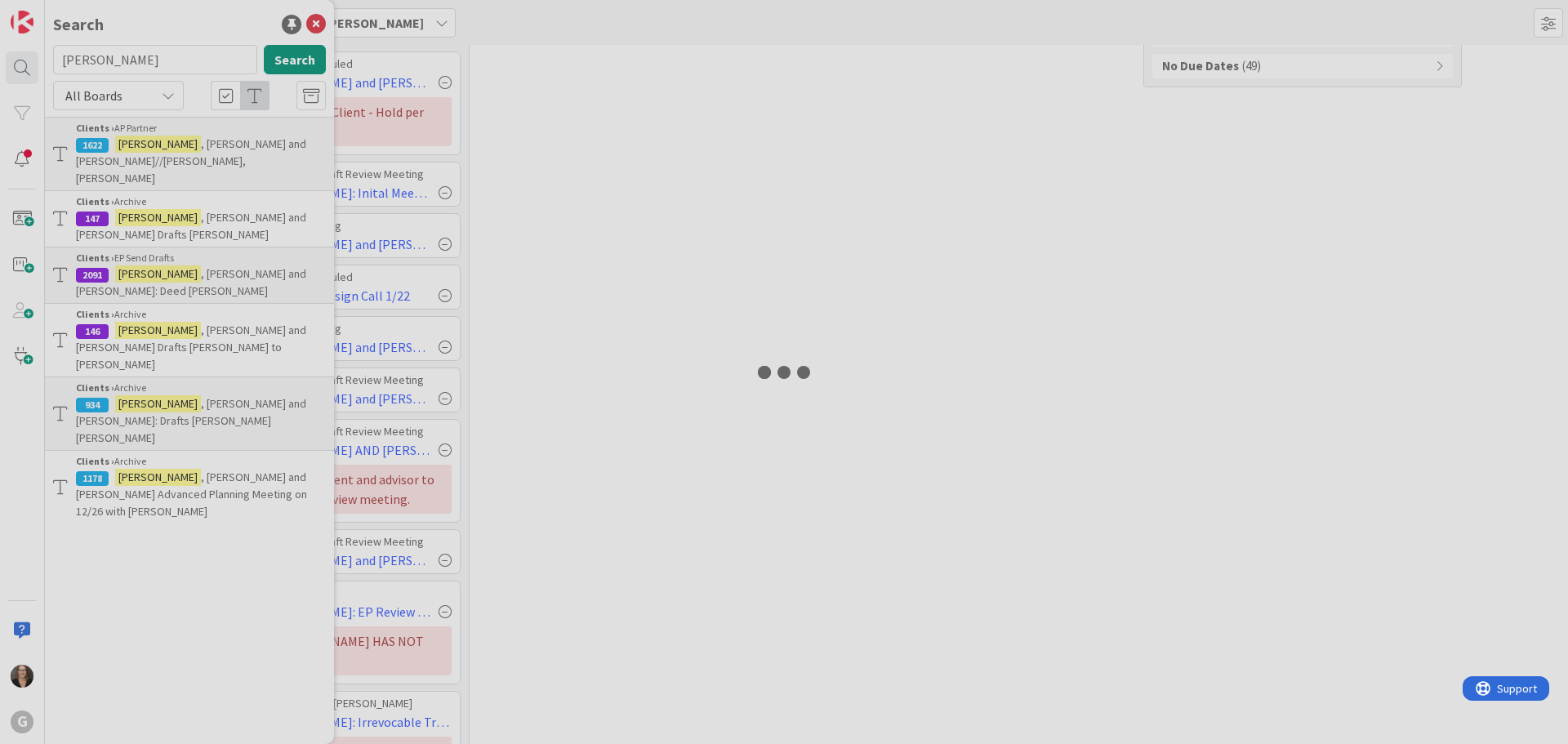
click at [167, 145] on div at bounding box center [784, 372] width 1568 height 744
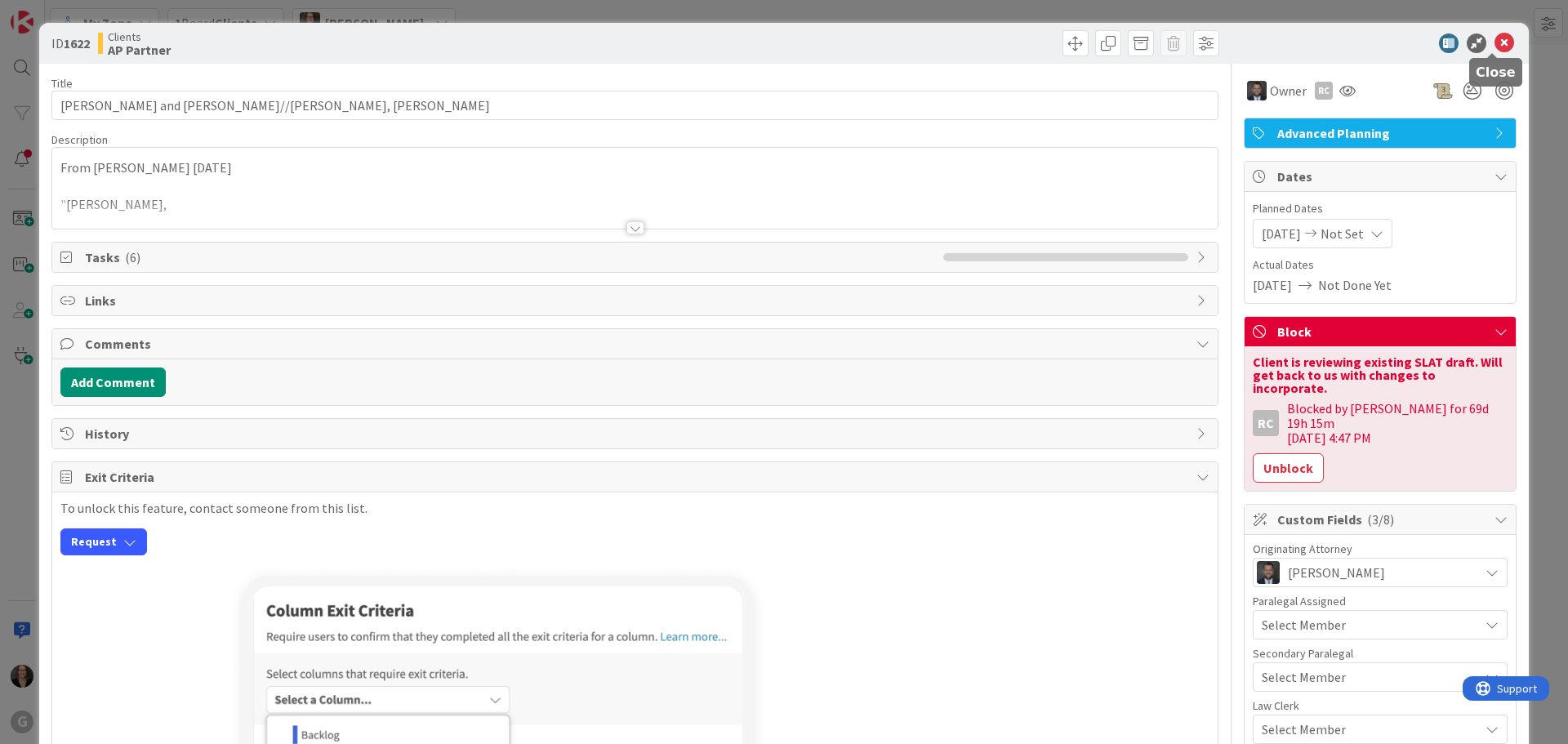
click at [1494, 42] on icon at bounding box center [1504, 43] width 19 height 19
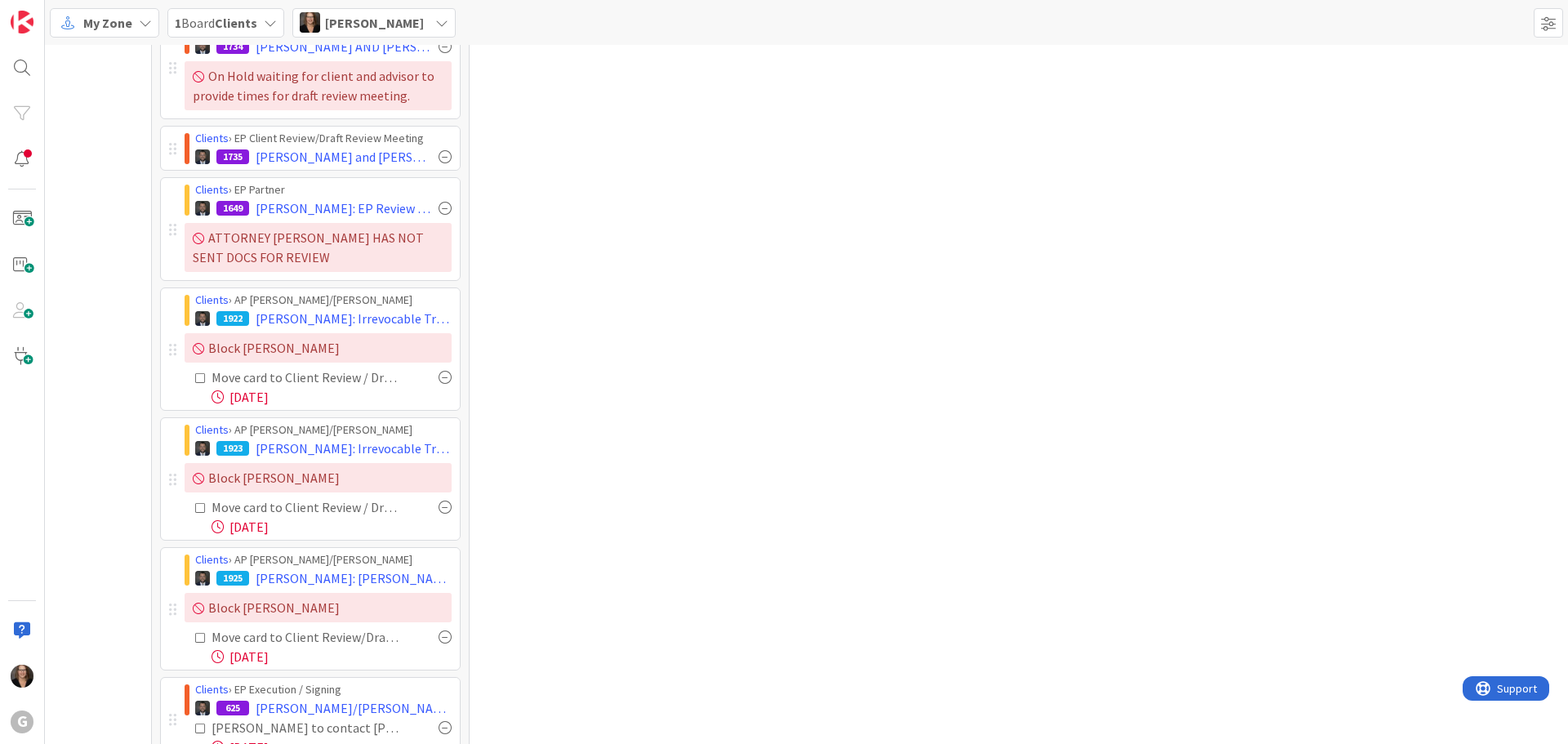
scroll to position [485, 0]
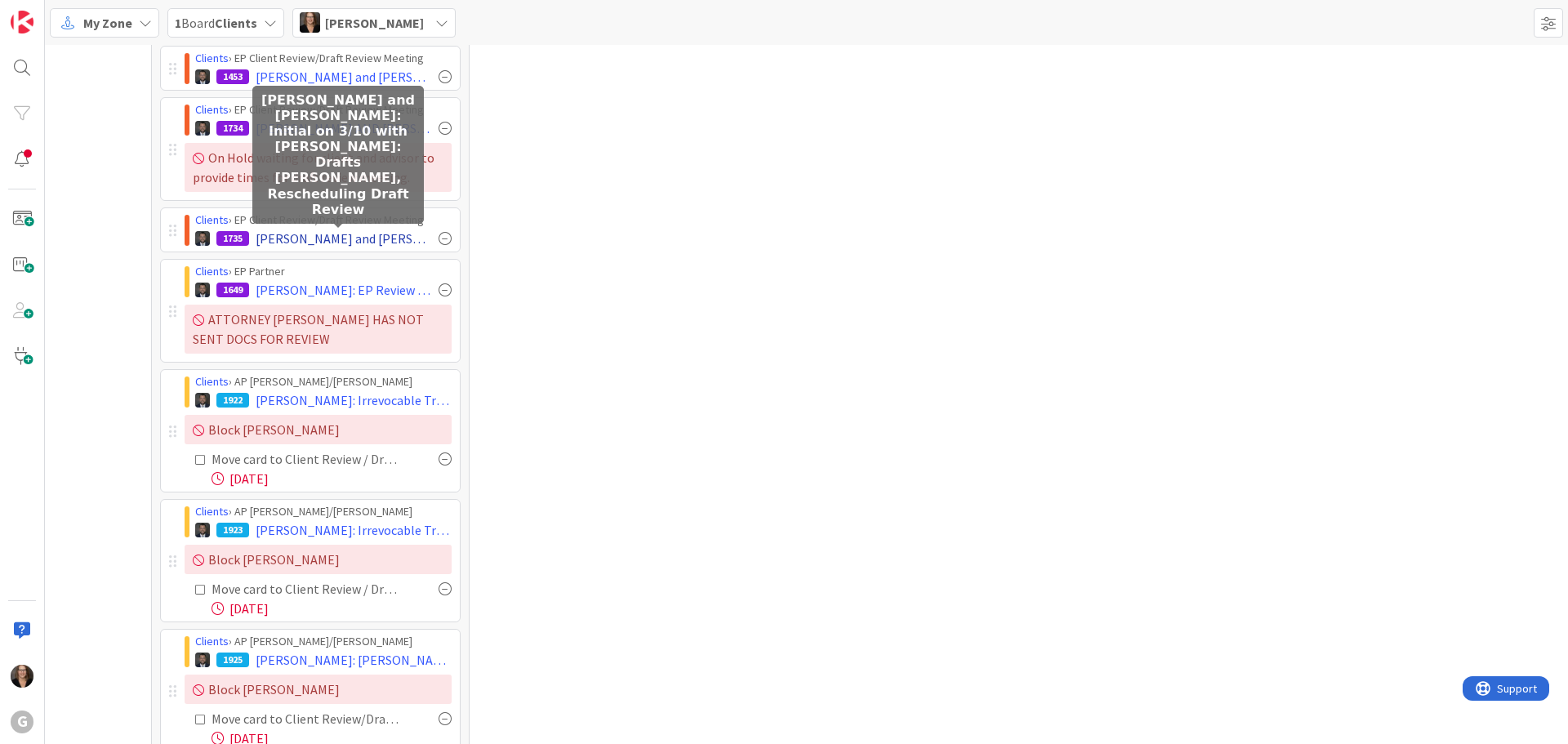
click at [278, 239] on span "[PERSON_NAME] and [PERSON_NAME]: Initial on 3/10 with [PERSON_NAME]: Drafts [PE…" at bounding box center [344, 239] width 176 height 19
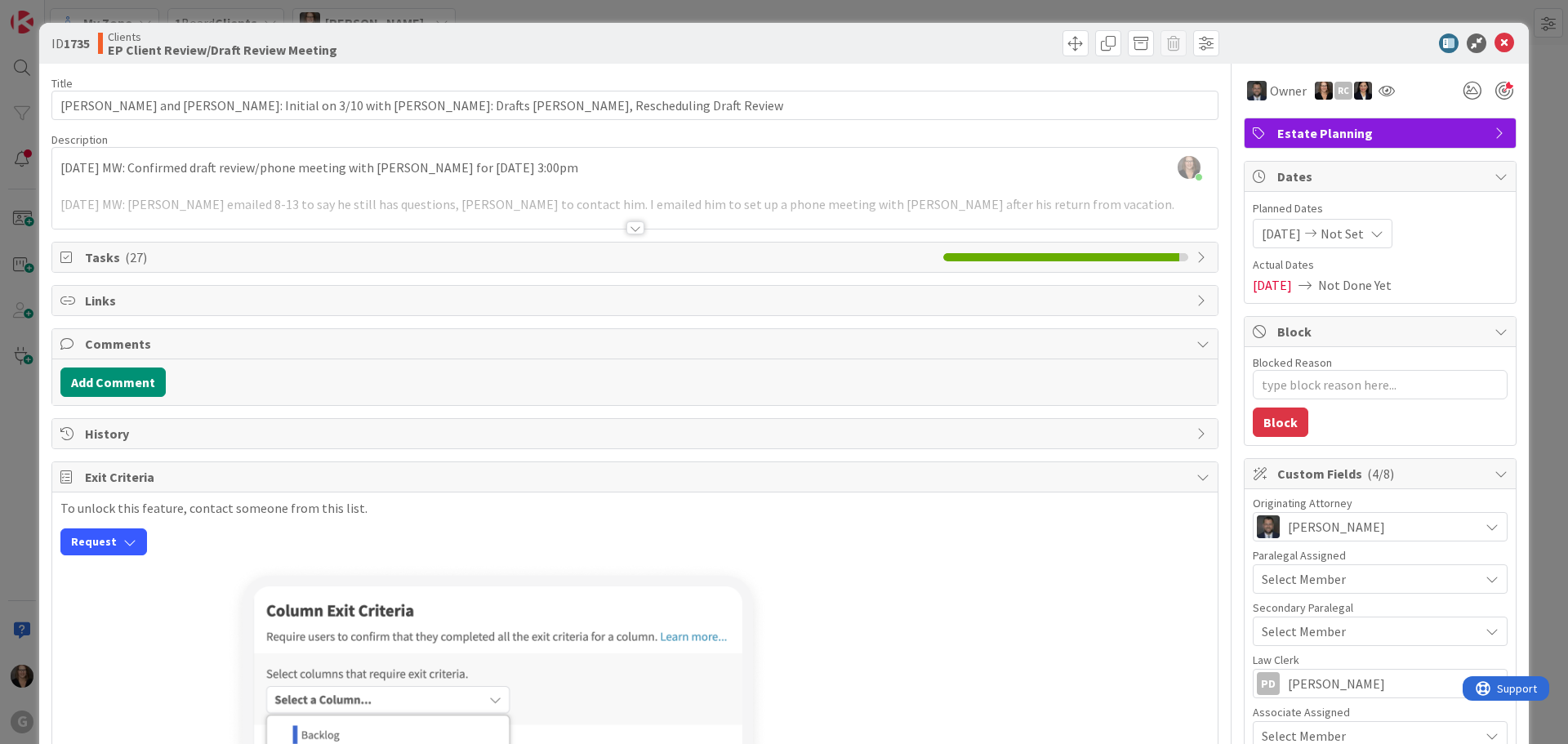
click at [171, 254] on span "Tasks ( 27 )" at bounding box center [509, 257] width 850 height 19
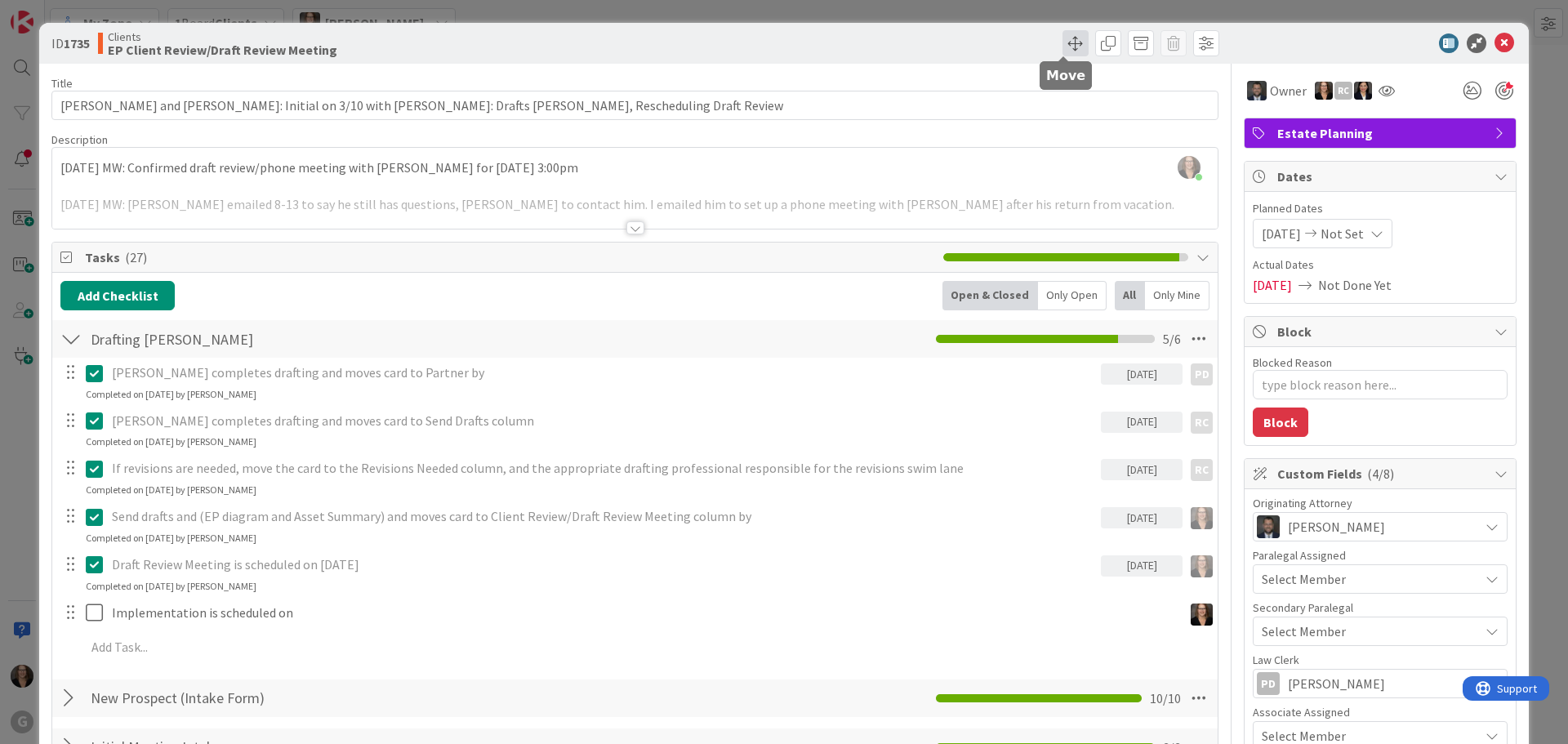
click at [1062, 46] on span at bounding box center [1075, 43] width 26 height 26
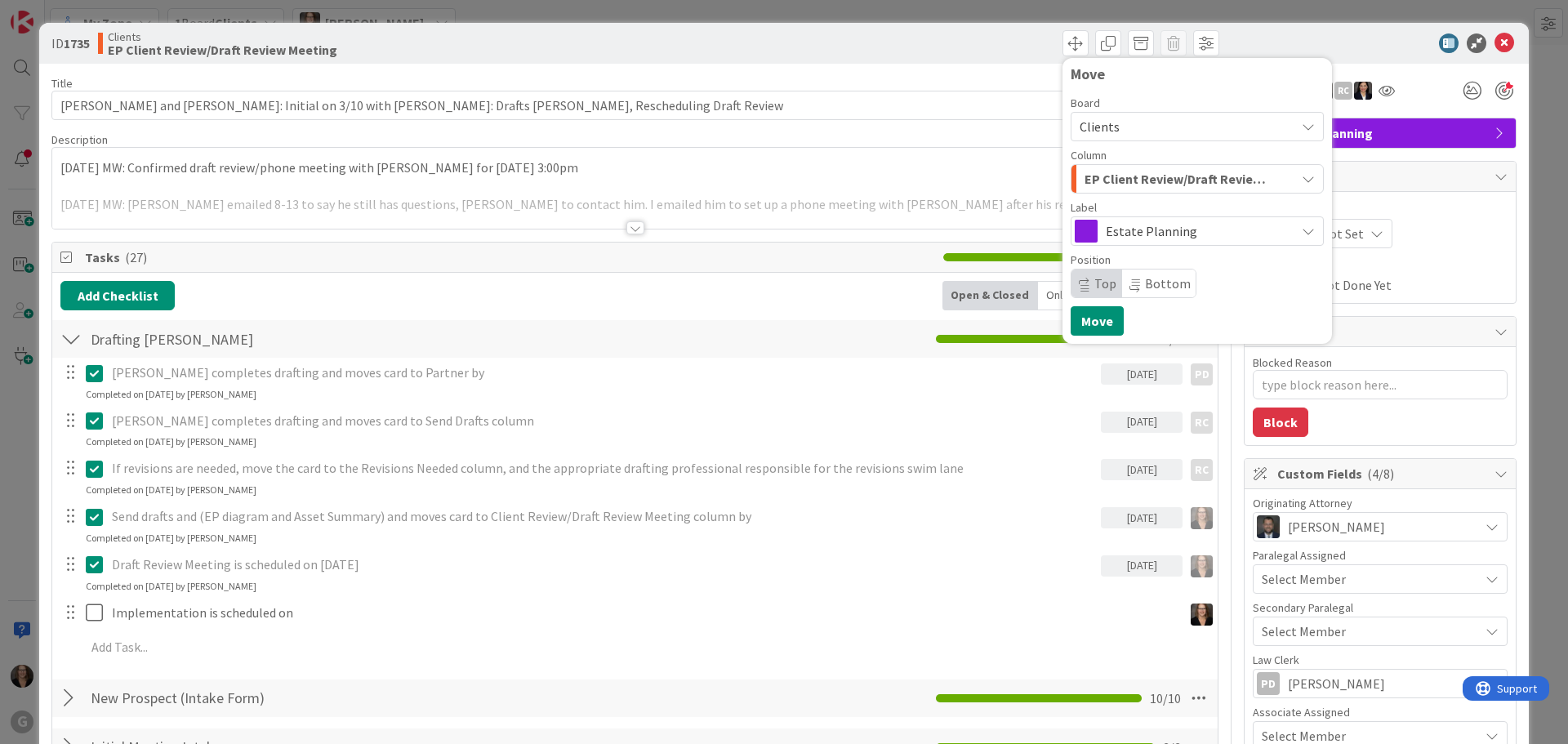
click at [1301, 177] on icon "button" at bounding box center [1307, 178] width 13 height 13
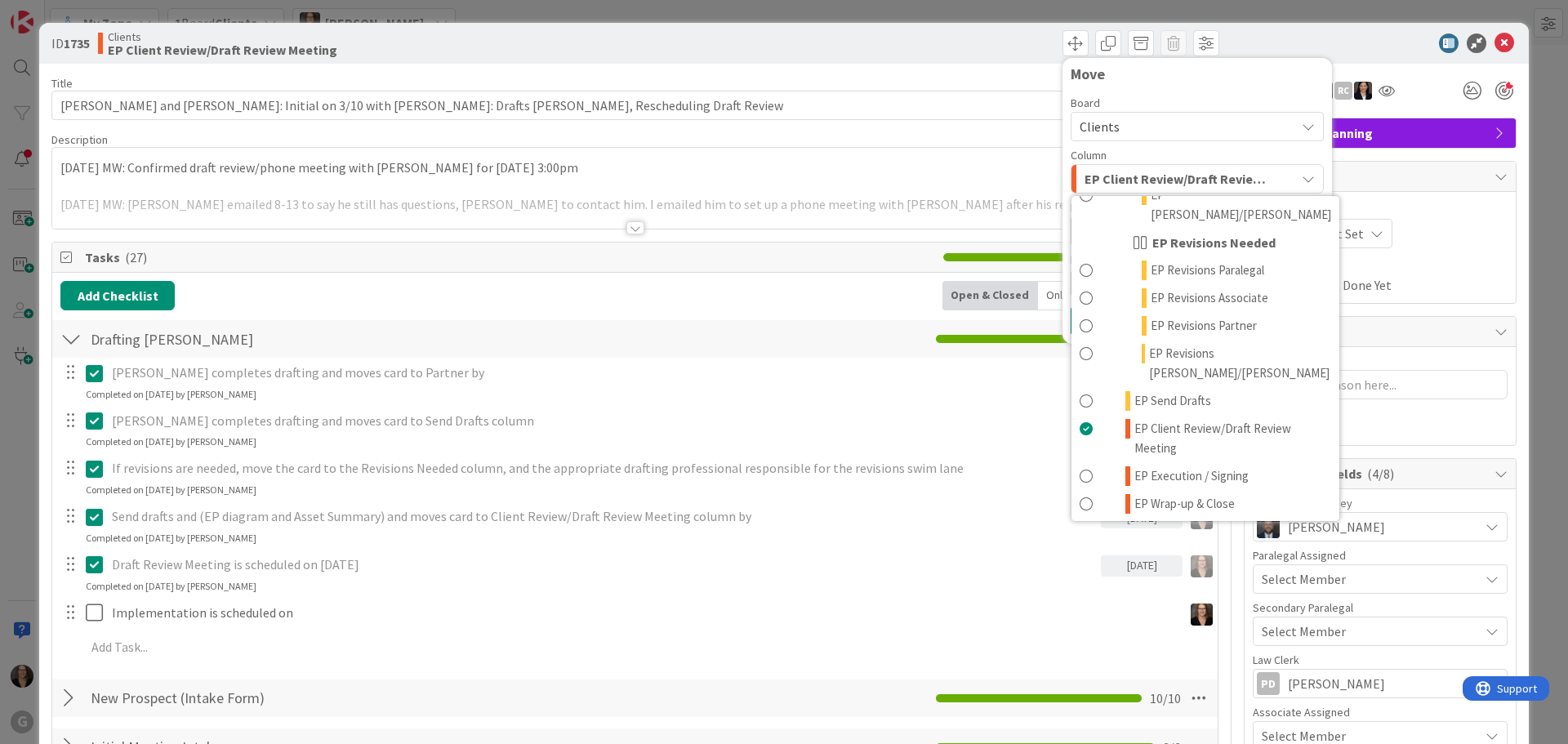
scroll to position [327, 0]
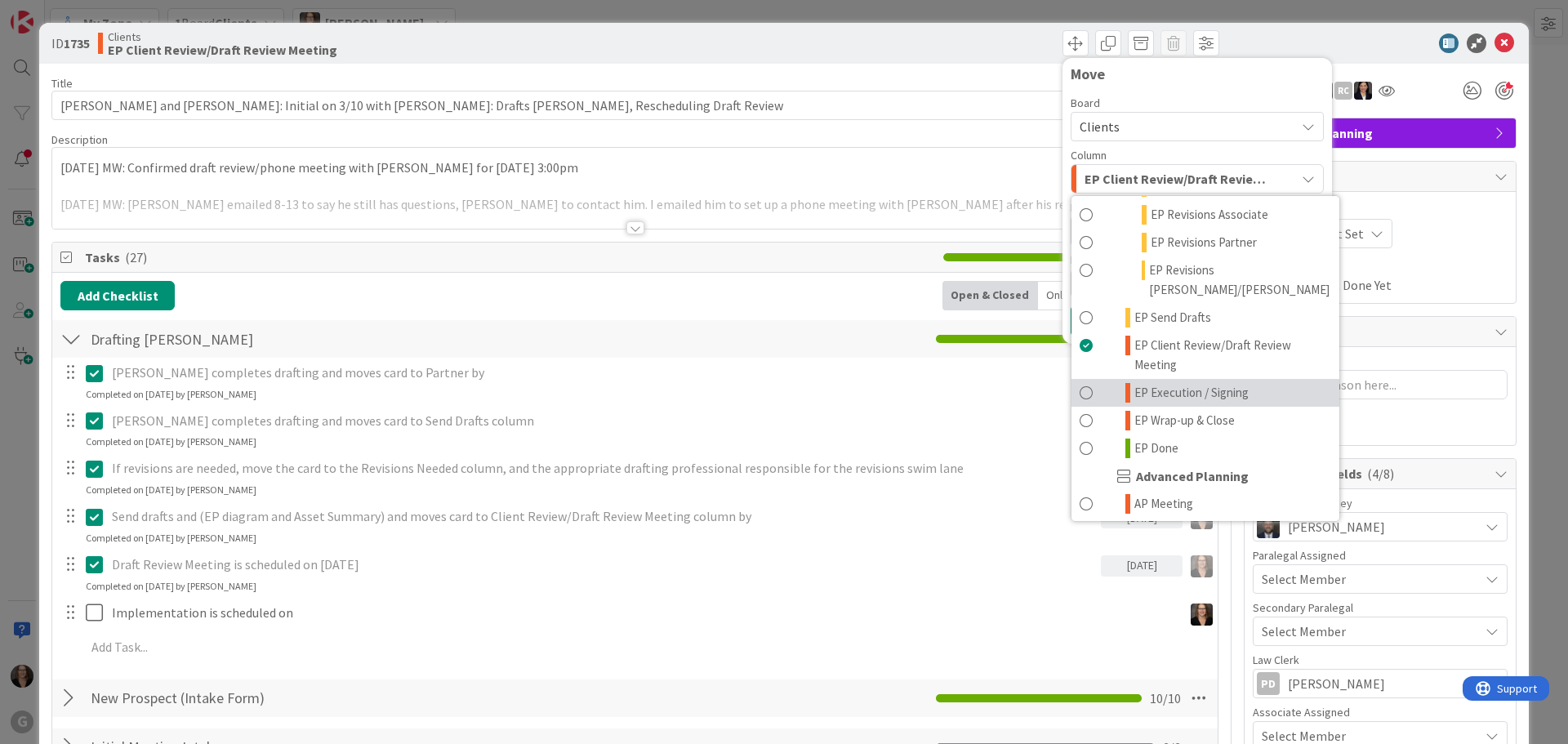
click at [1079, 383] on span at bounding box center [1085, 392] width 13 height 19
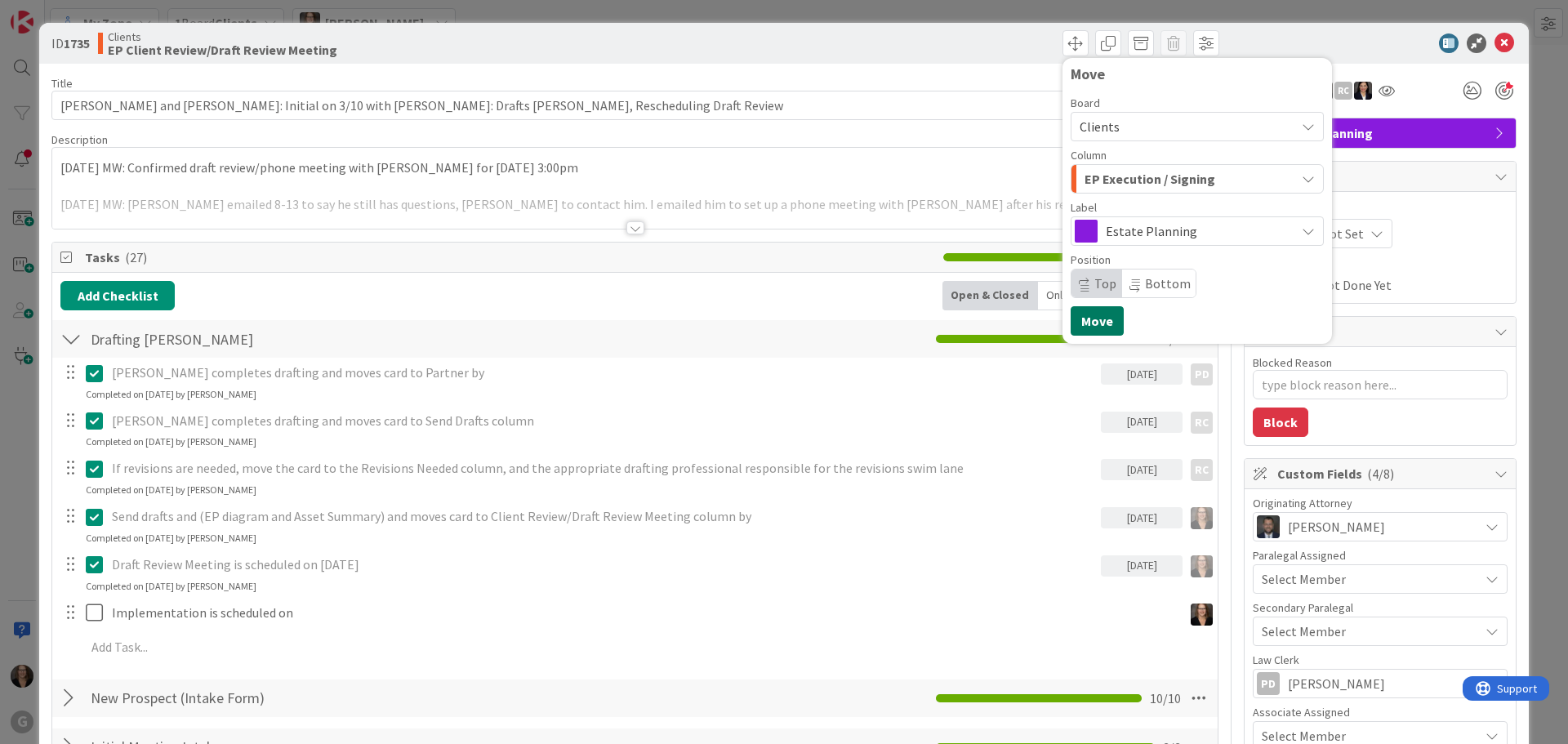
click at [1085, 318] on button "Move" at bounding box center [1097, 321] width 54 height 29
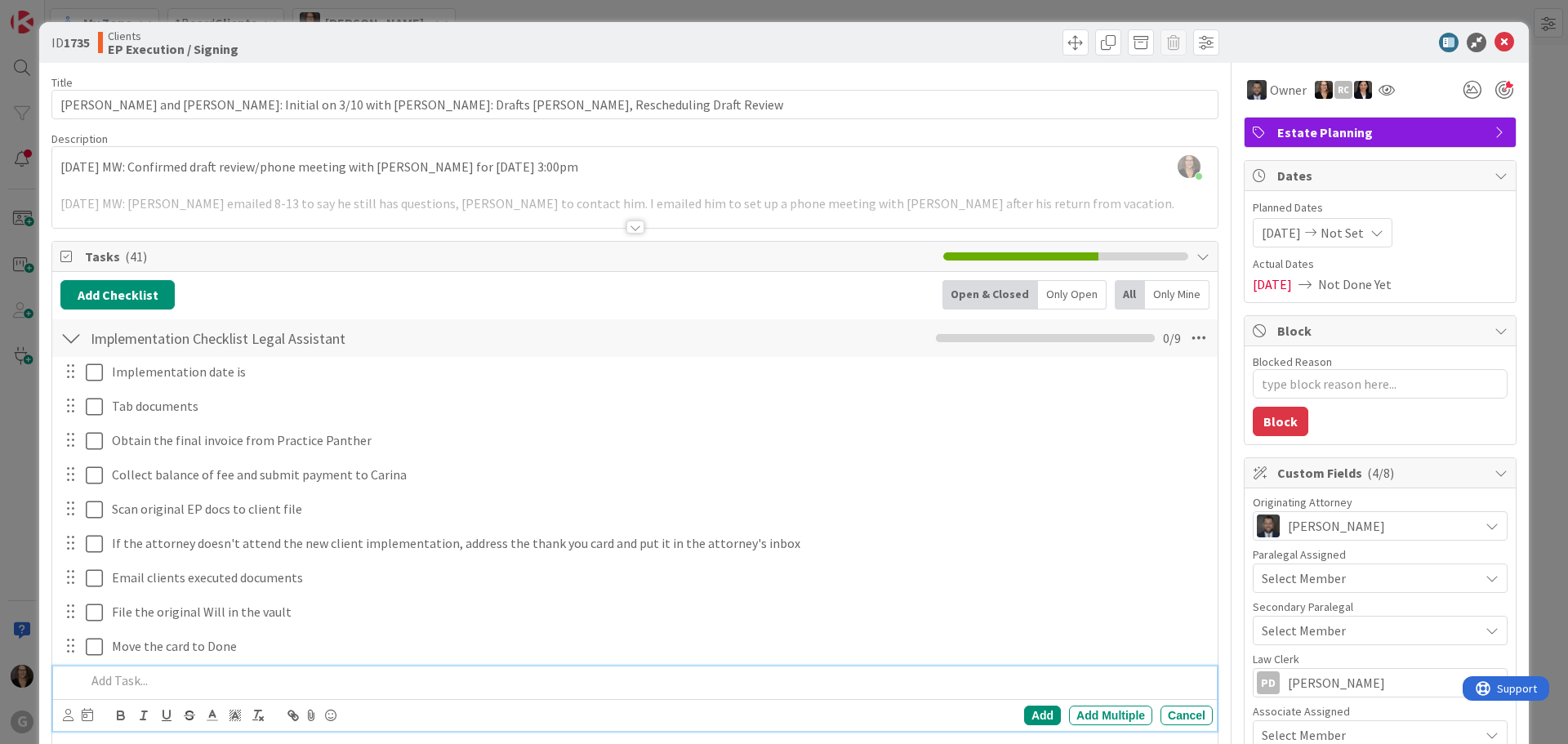
scroll to position [0, 0]
click at [1494, 44] on icon at bounding box center [1504, 43] width 19 height 19
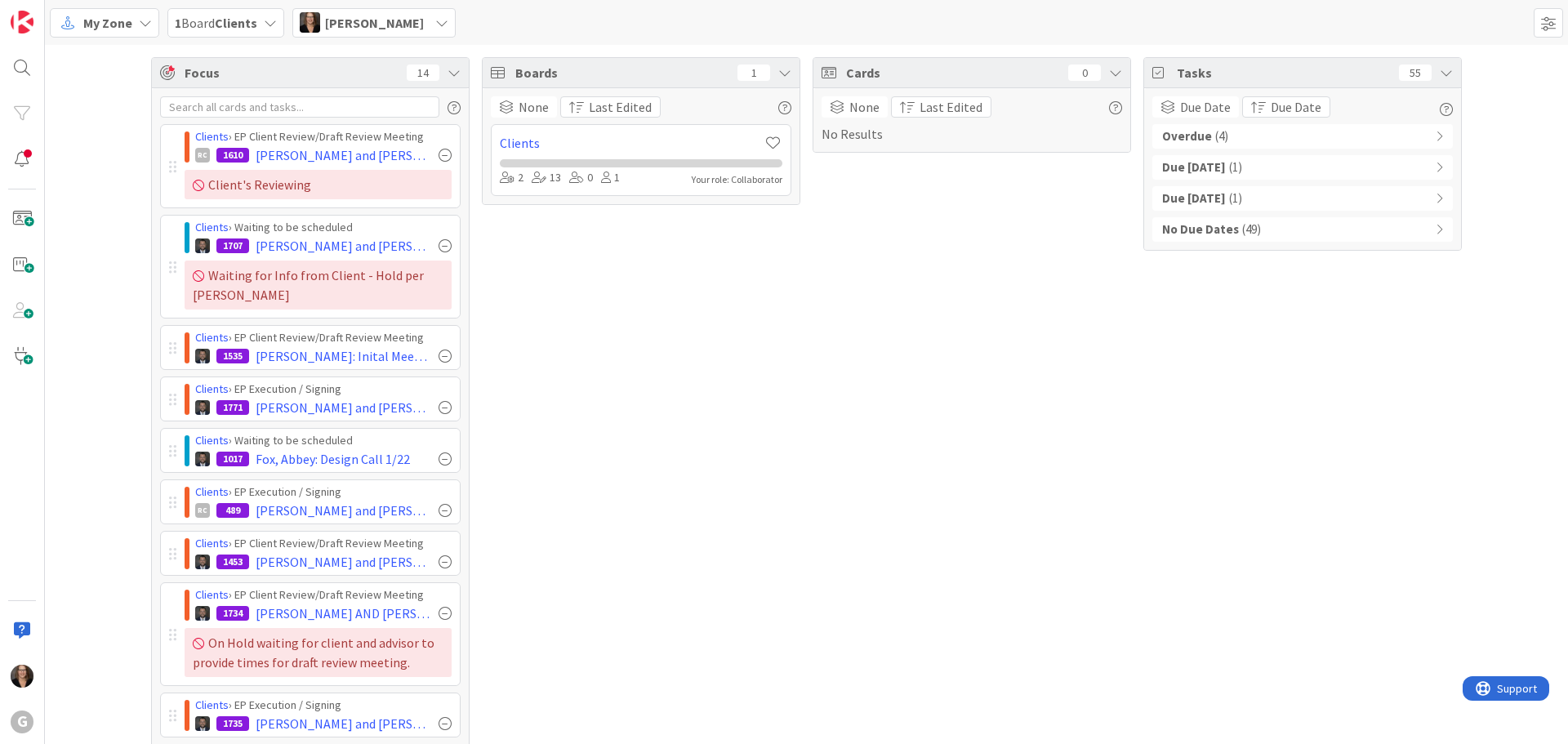
scroll to position [82, 0]
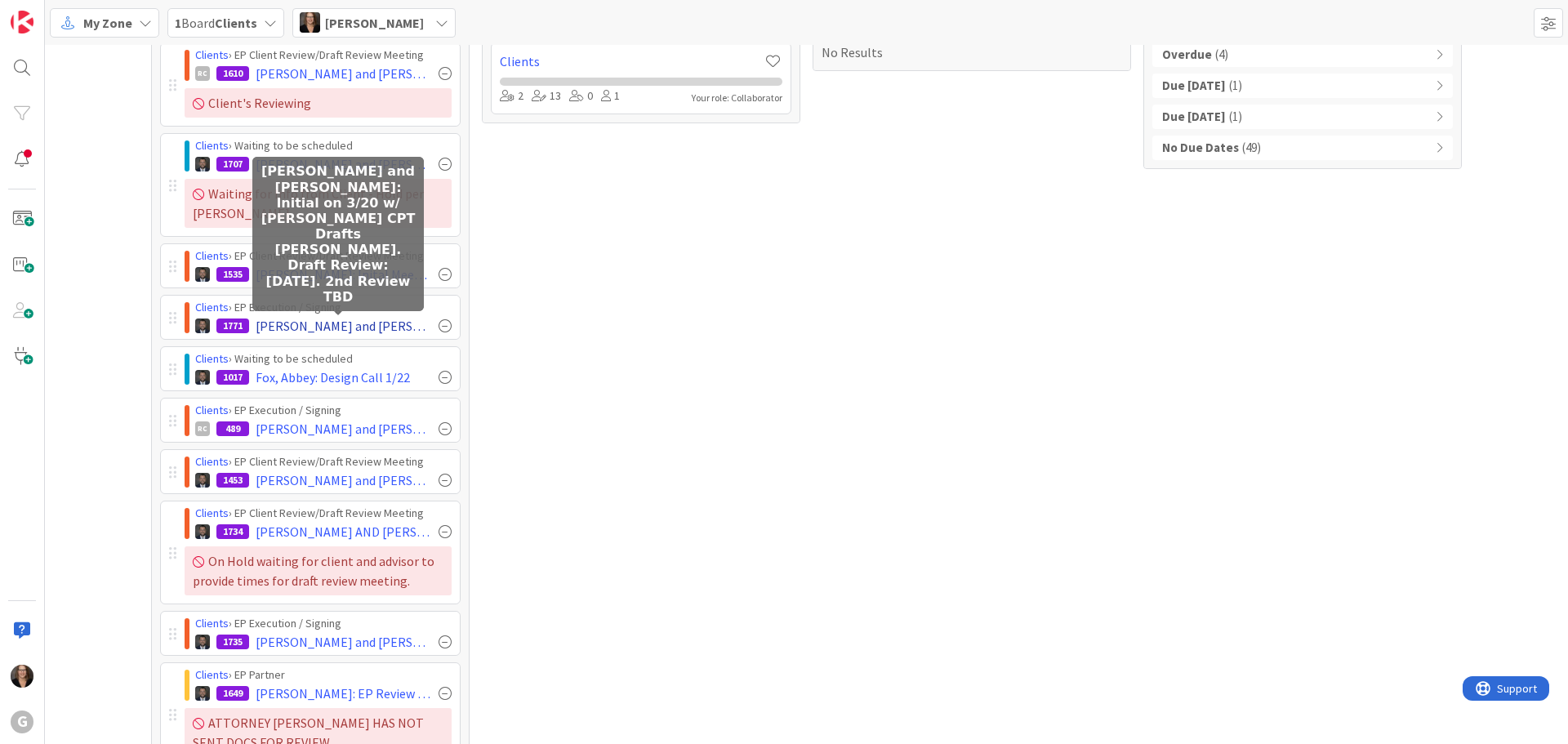
click at [358, 327] on span "[PERSON_NAME] and [PERSON_NAME]: Initial on 3/20 w/ [PERSON_NAME] CPT Drafts [P…" at bounding box center [344, 326] width 176 height 19
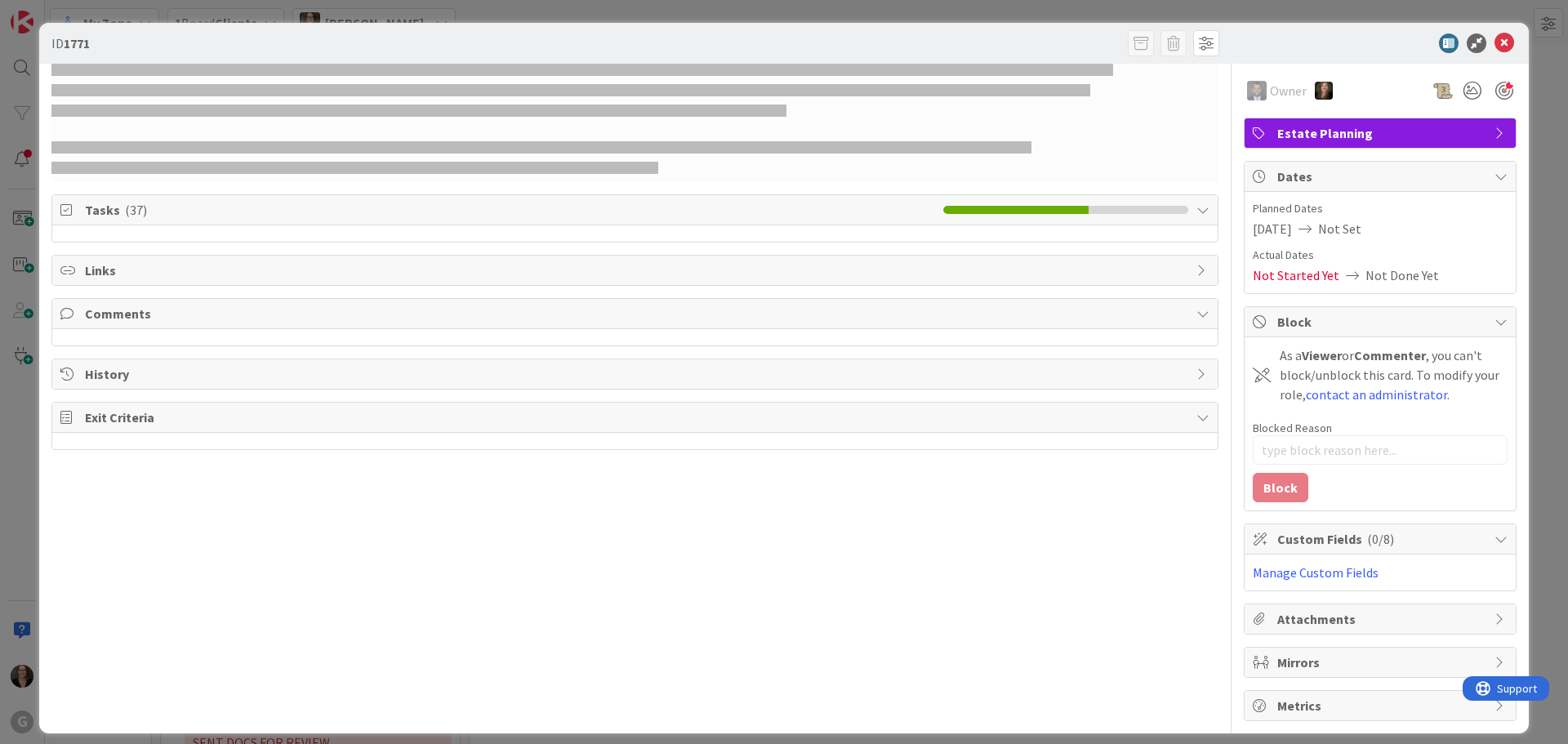
type textarea "x"
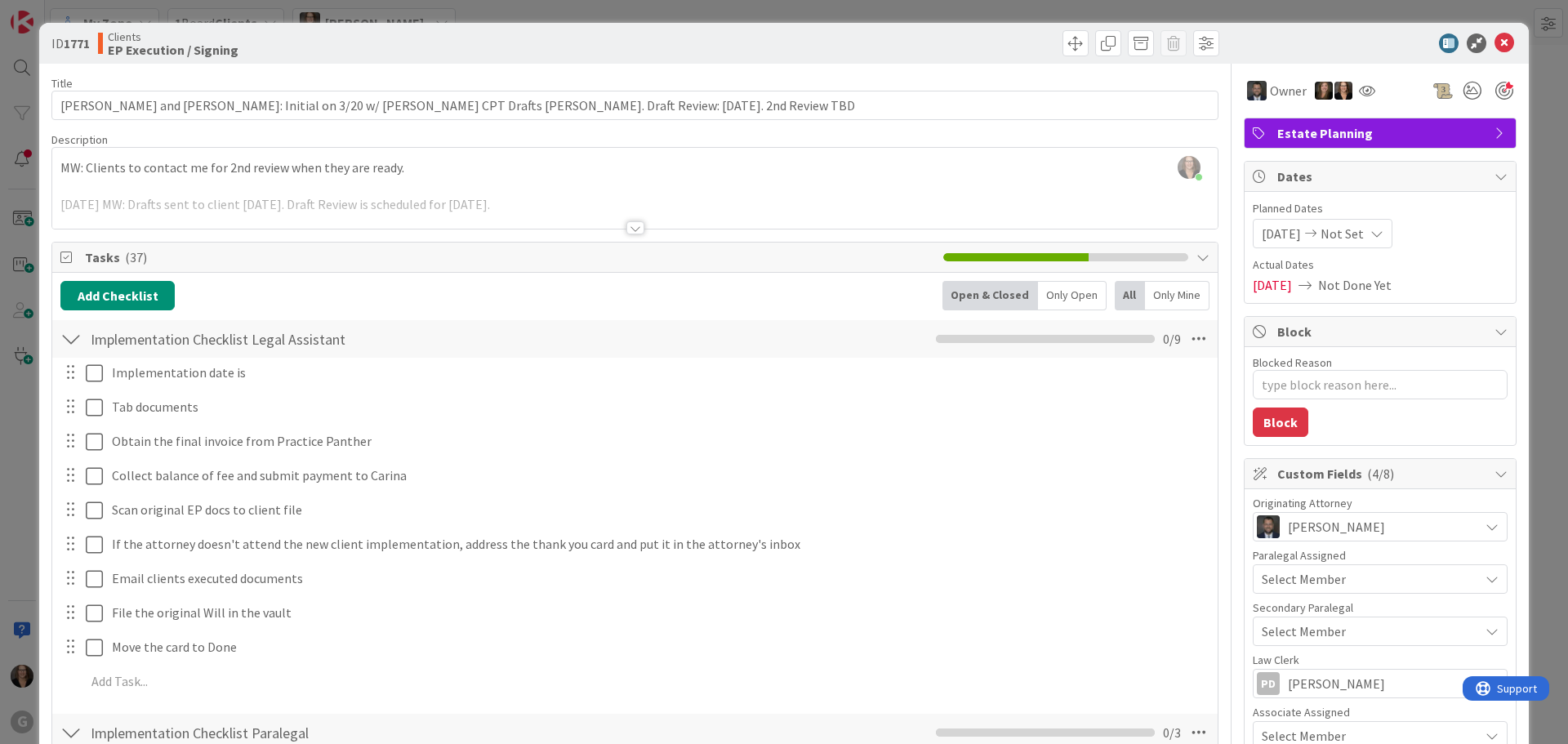
click at [62, 164] on div "[PERSON_NAME] joined 2 m ago MW: Clients to contact me for 2nd review when they…" at bounding box center [635, 188] width 1165 height 81
